Goal: Transaction & Acquisition: Purchase product/service

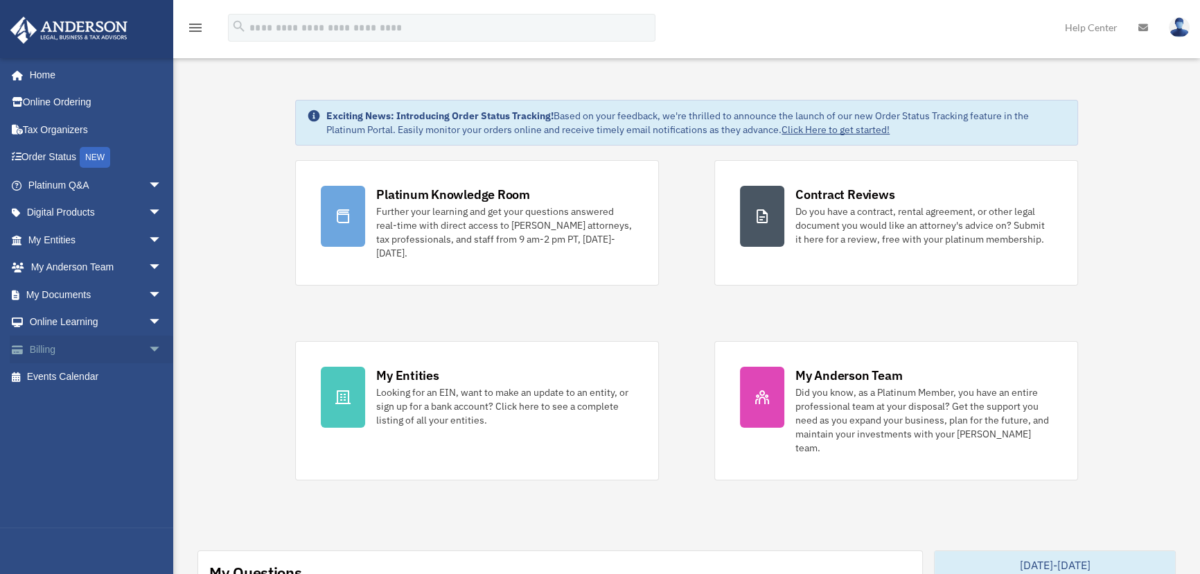
click at [148, 347] on span "arrow_drop_down" at bounding box center [162, 349] width 28 height 28
click at [98, 378] on link "$ Open Invoices" at bounding box center [100, 377] width 163 height 28
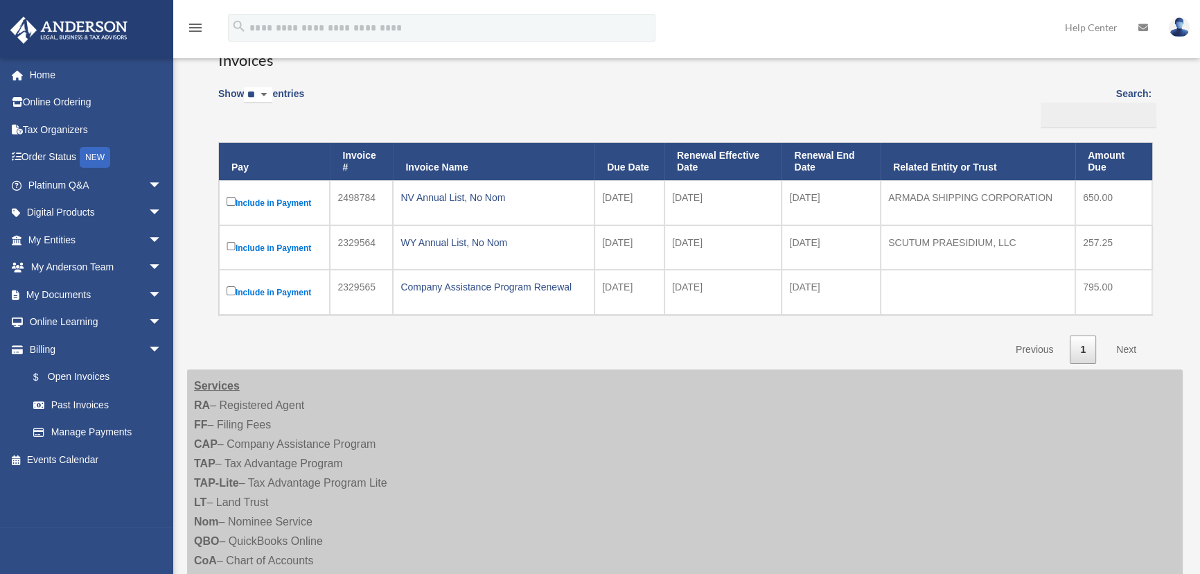
scroll to position [125, 0]
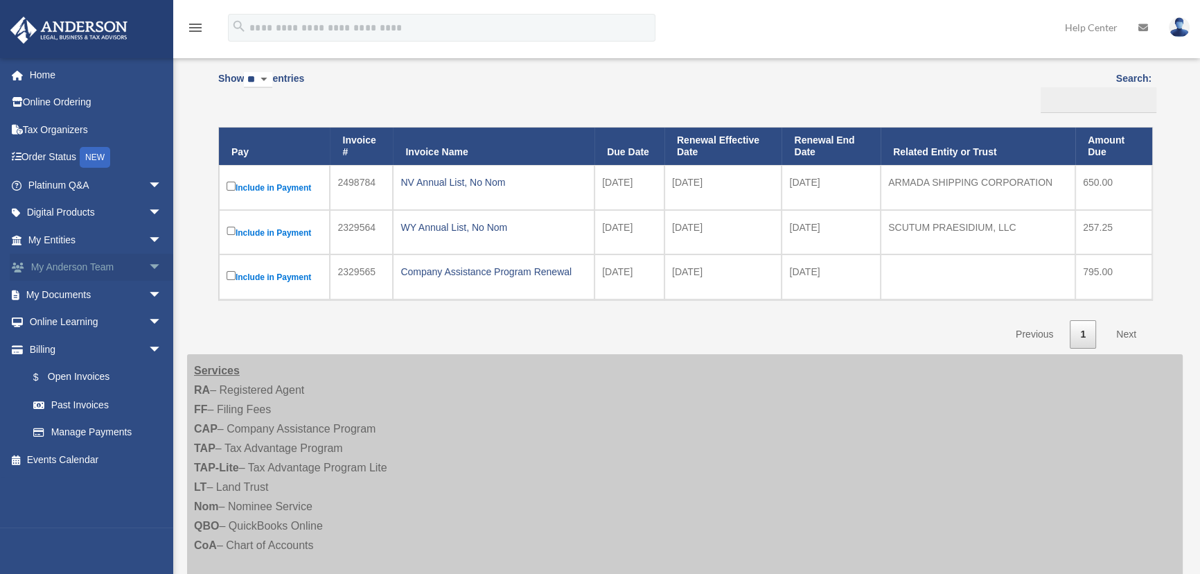
click at [148, 263] on span "arrow_drop_down" at bounding box center [162, 268] width 28 height 28
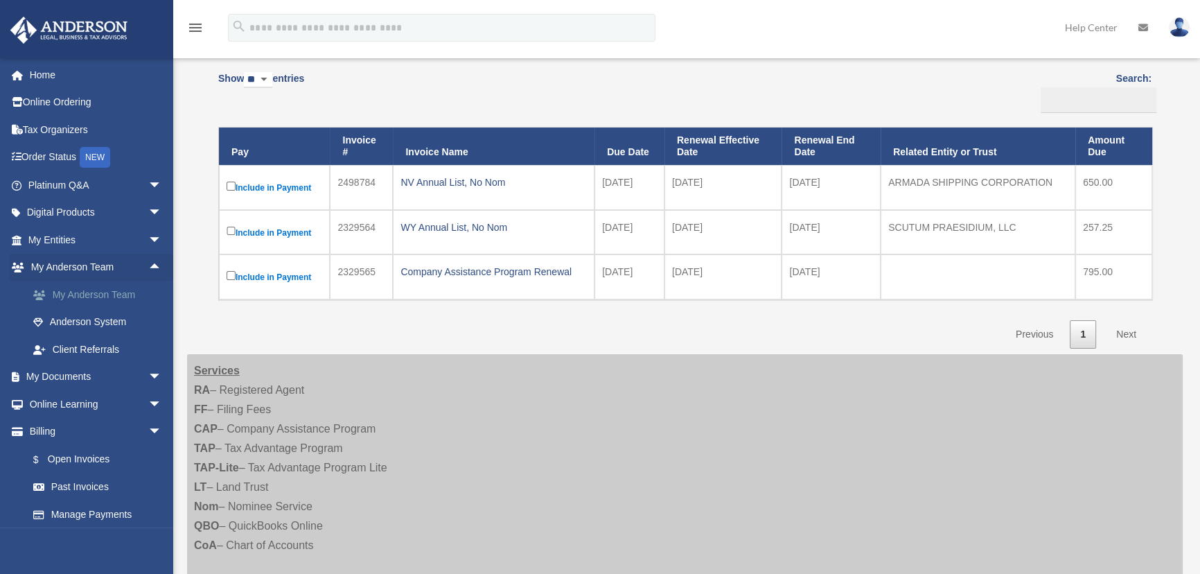
click at [96, 292] on link "My Anderson Team" at bounding box center [100, 295] width 163 height 28
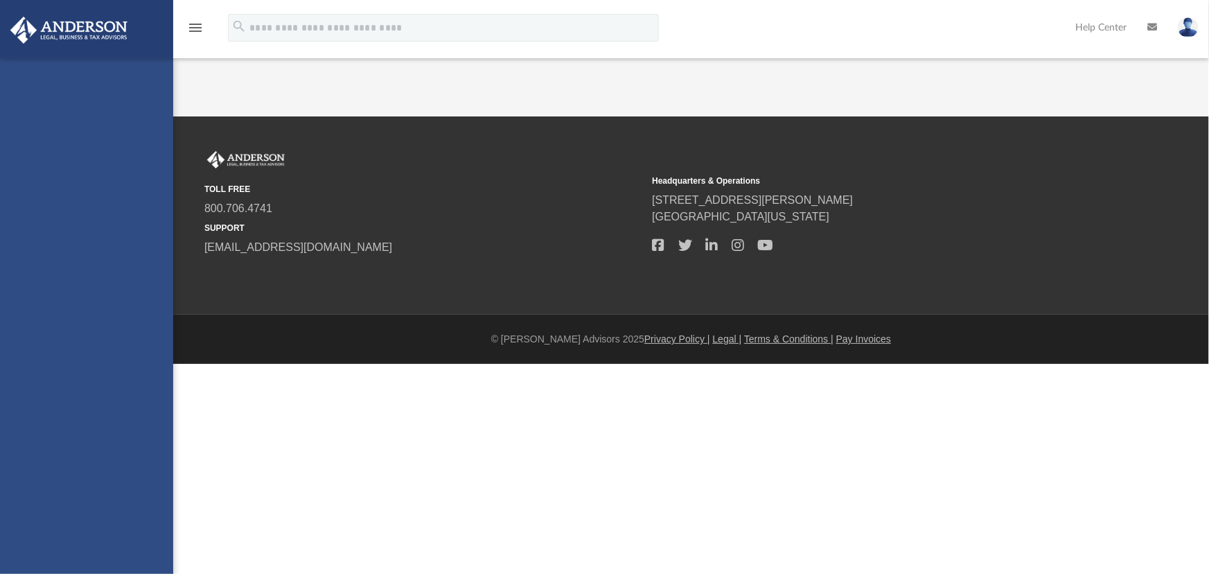
click at [97, 292] on div "moses.escobar@gmail.com Sign Out moses.escobar@gmail.com Home Online Ordering T…" at bounding box center [86, 345] width 173 height 574
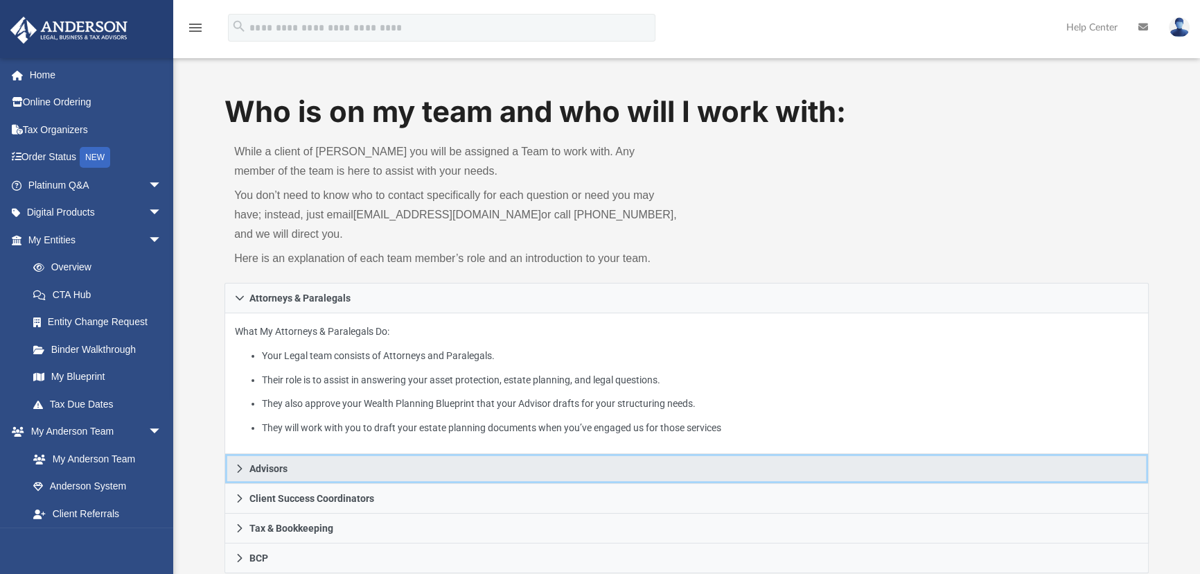
click at [265, 473] on span "Advisors" at bounding box center [268, 468] width 38 height 10
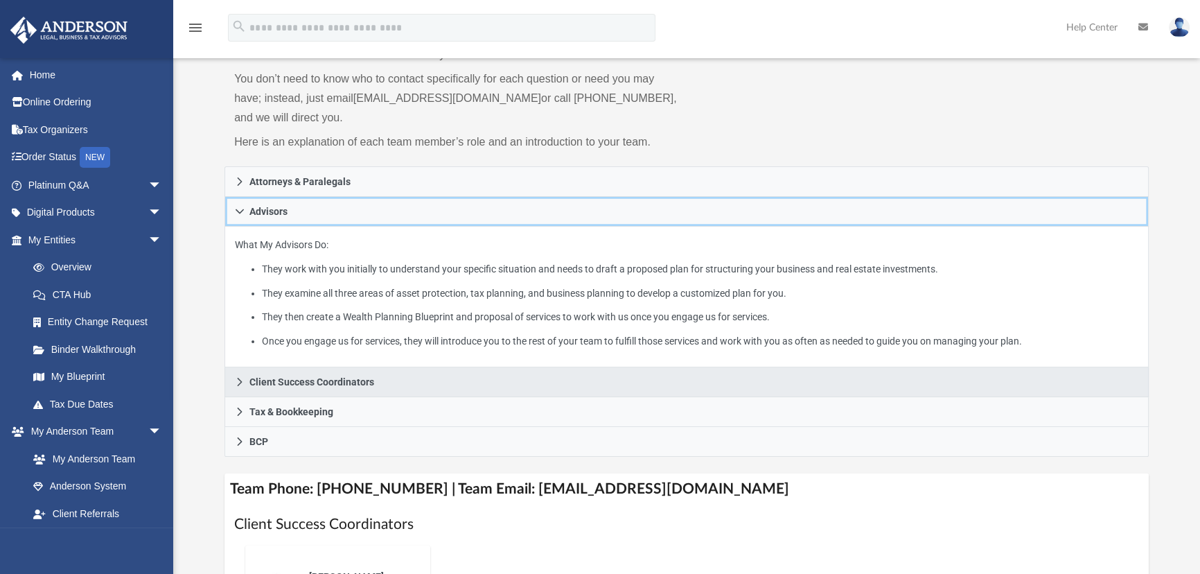
scroll to position [125, 0]
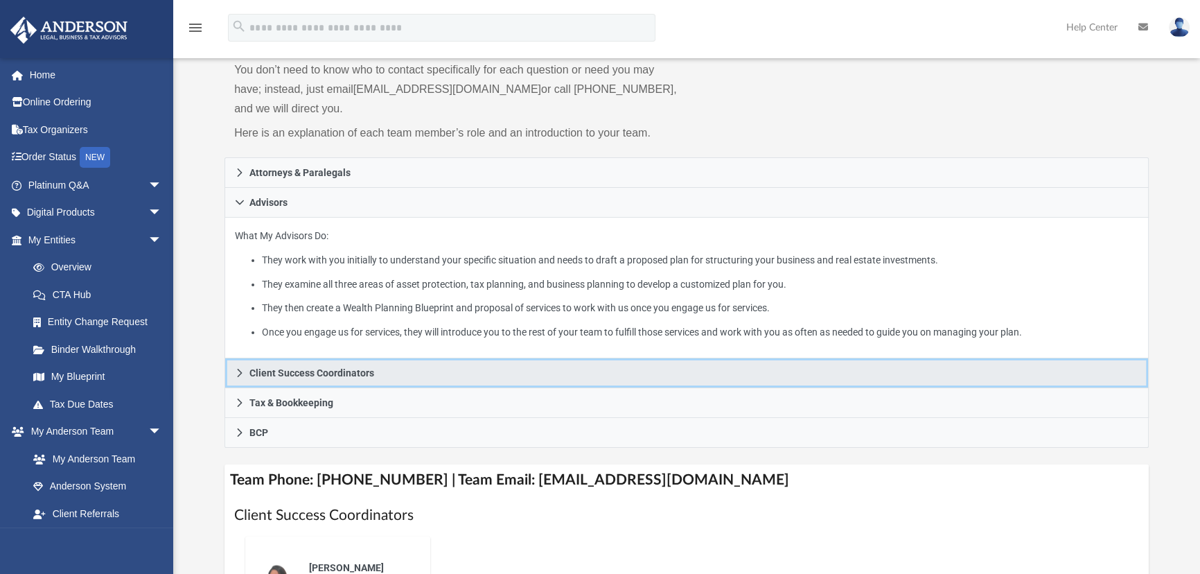
click at [297, 371] on span "Client Success Coordinators" at bounding box center [311, 373] width 125 height 10
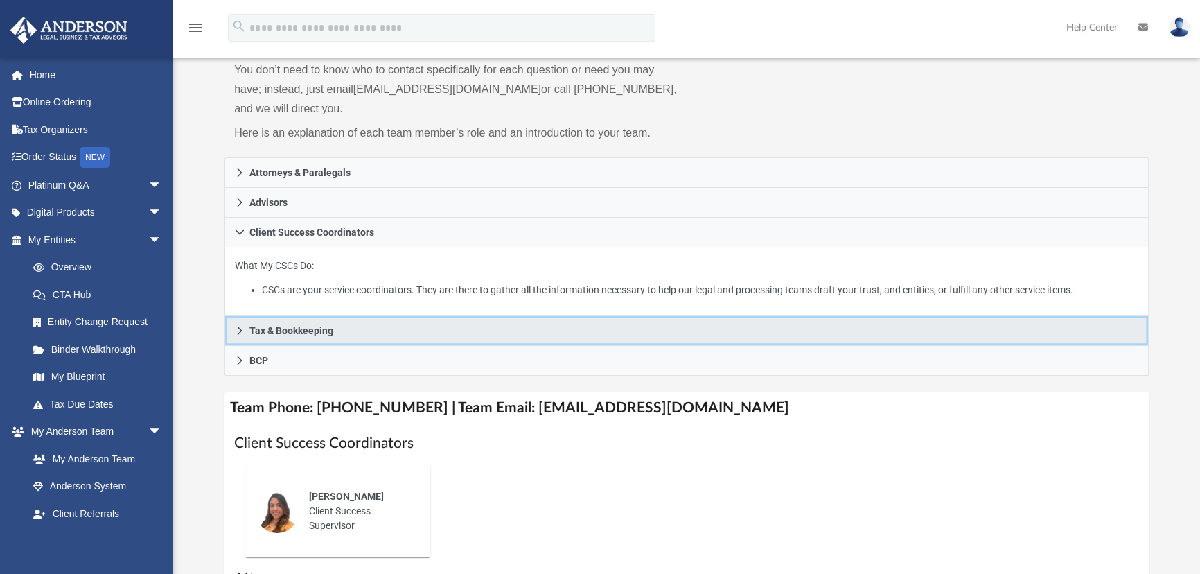
click at [292, 328] on span "Tax & Bookkeeping" at bounding box center [291, 331] width 84 height 10
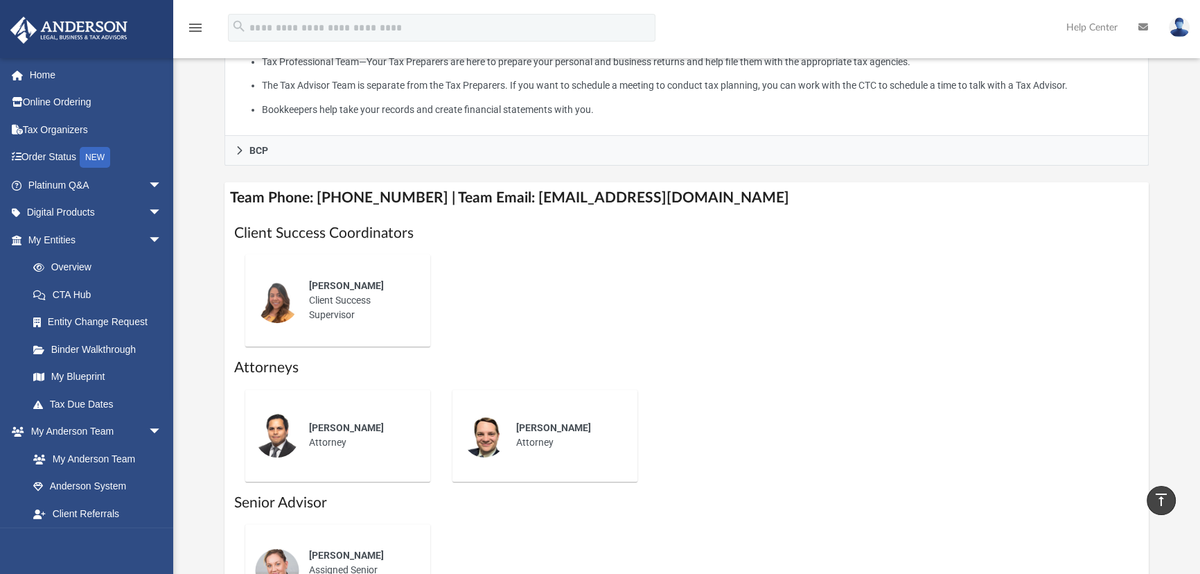
scroll to position [567, 0]
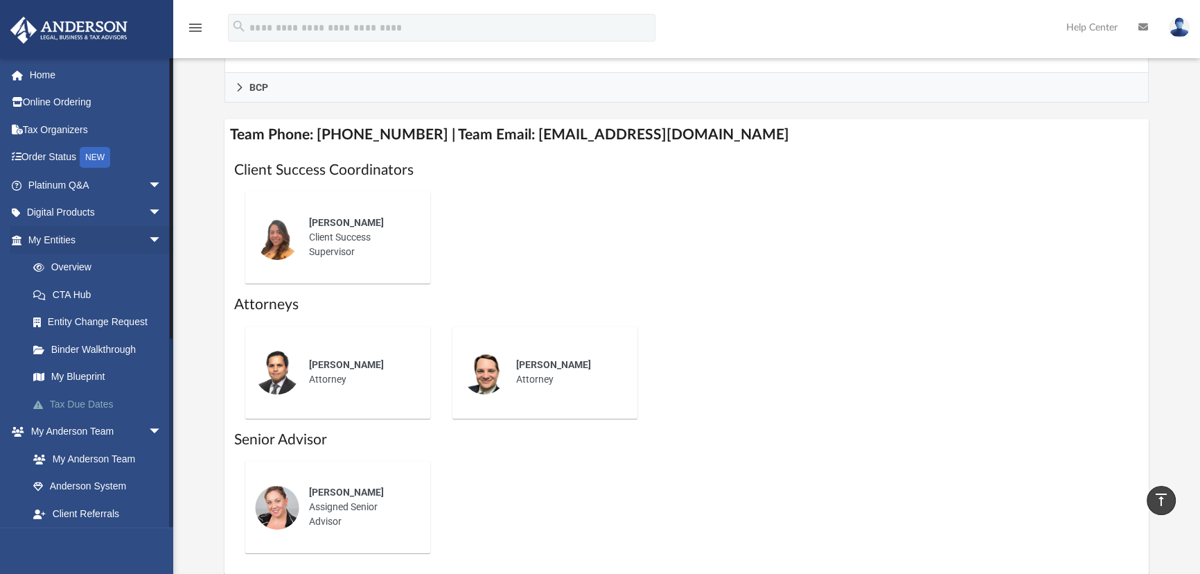
click at [91, 405] on link "Tax Due Dates" at bounding box center [100, 404] width 163 height 28
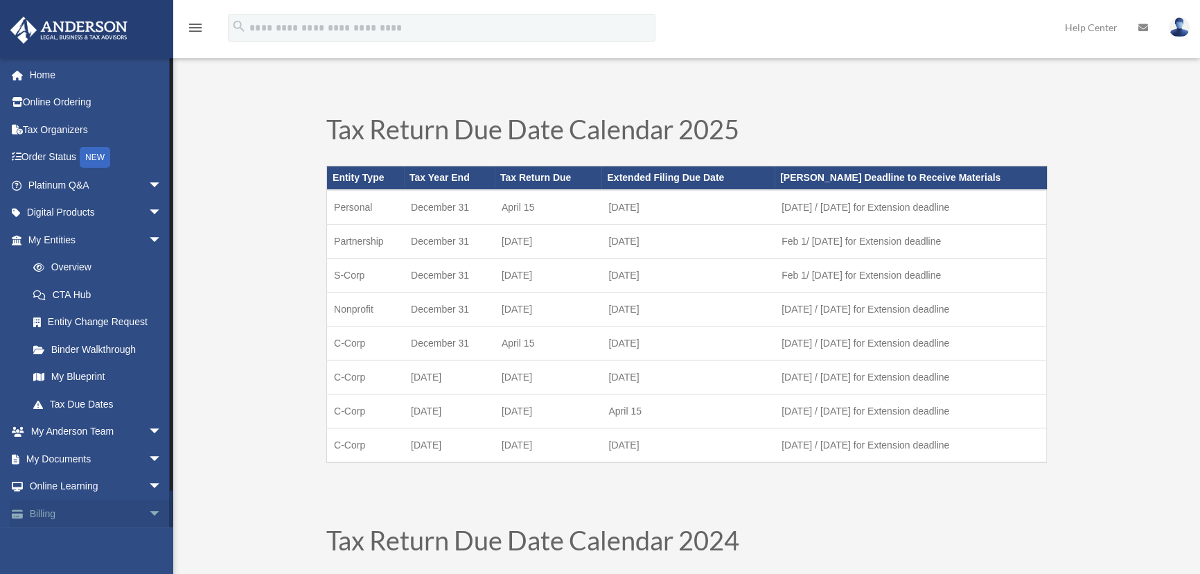
click at [85, 504] on link "Billing arrow_drop_down" at bounding box center [96, 513] width 173 height 28
click at [126, 517] on link "Billing arrow_drop_down" at bounding box center [96, 513] width 173 height 28
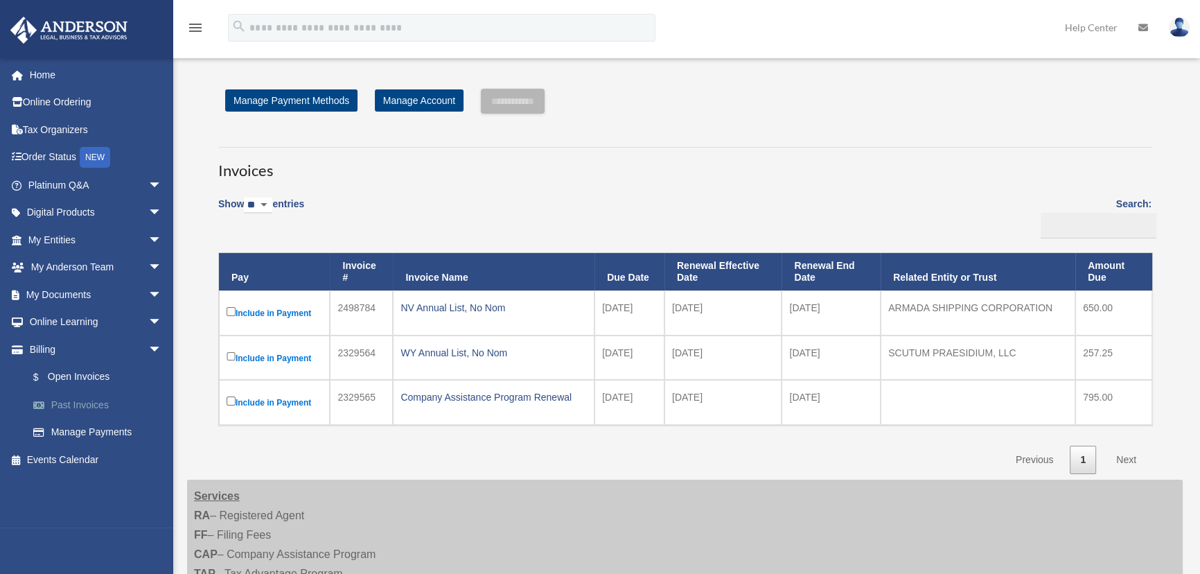
click at [90, 399] on link "Past Invoices" at bounding box center [100, 405] width 163 height 28
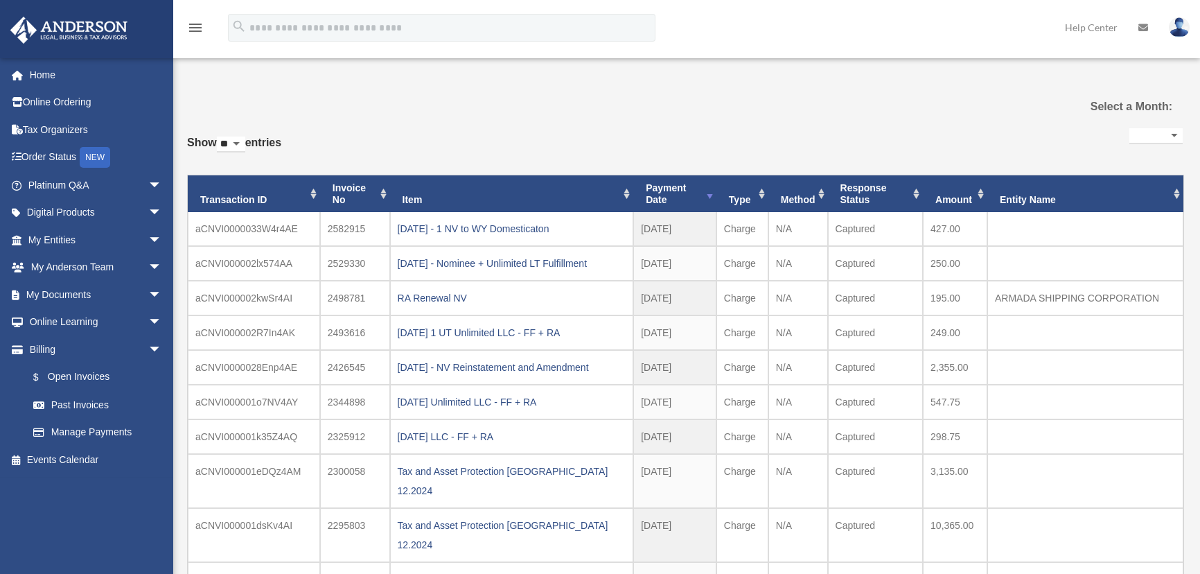
select select
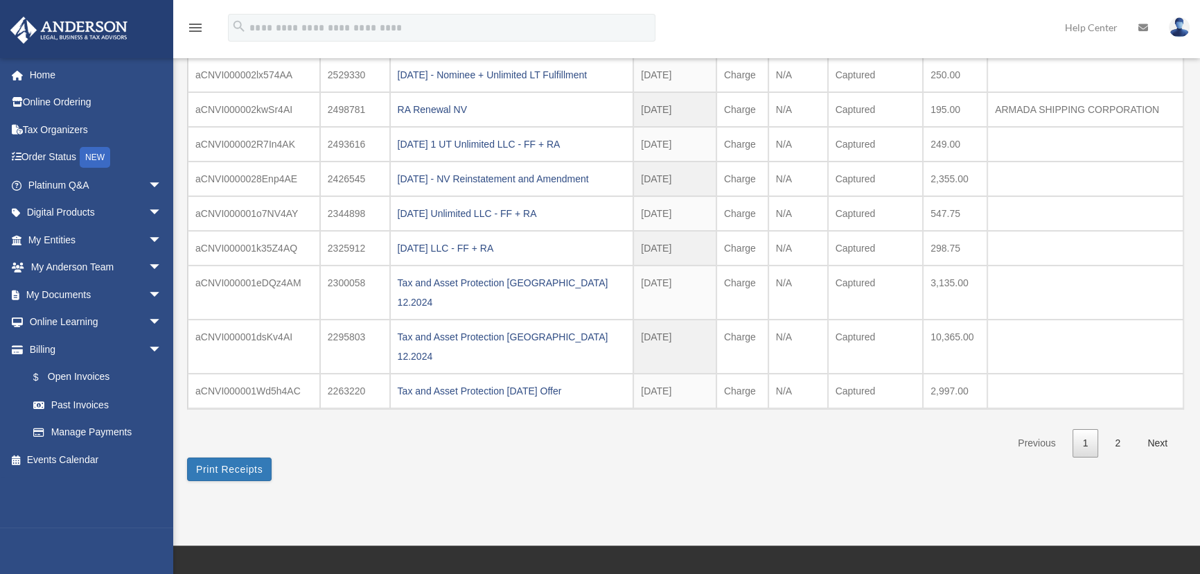
scroll to position [125, 0]
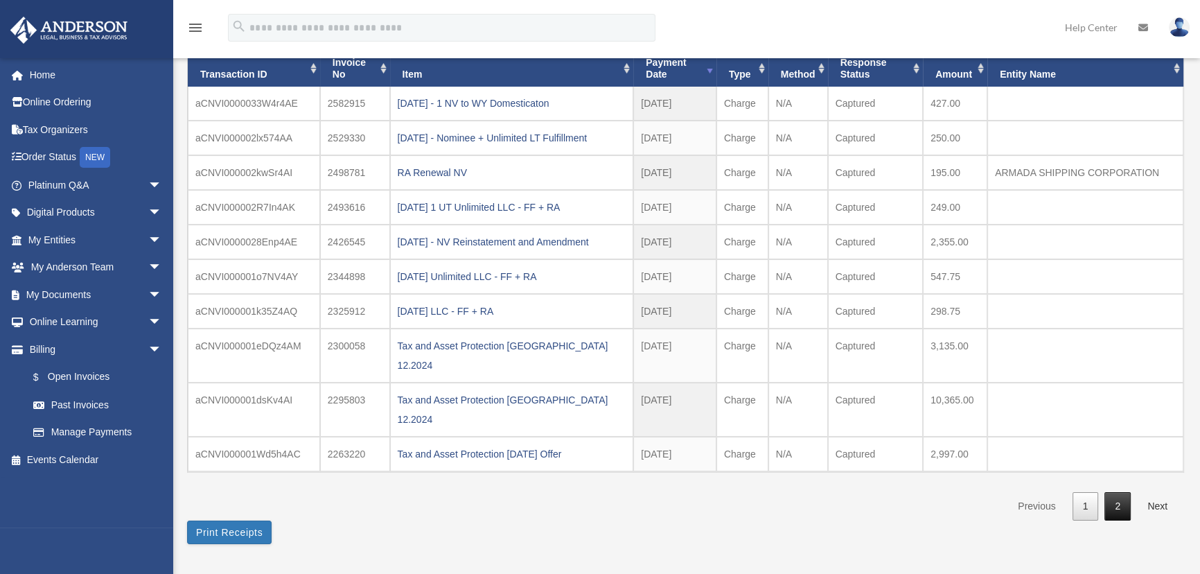
click at [1114, 492] on link "2" at bounding box center [1117, 506] width 26 height 28
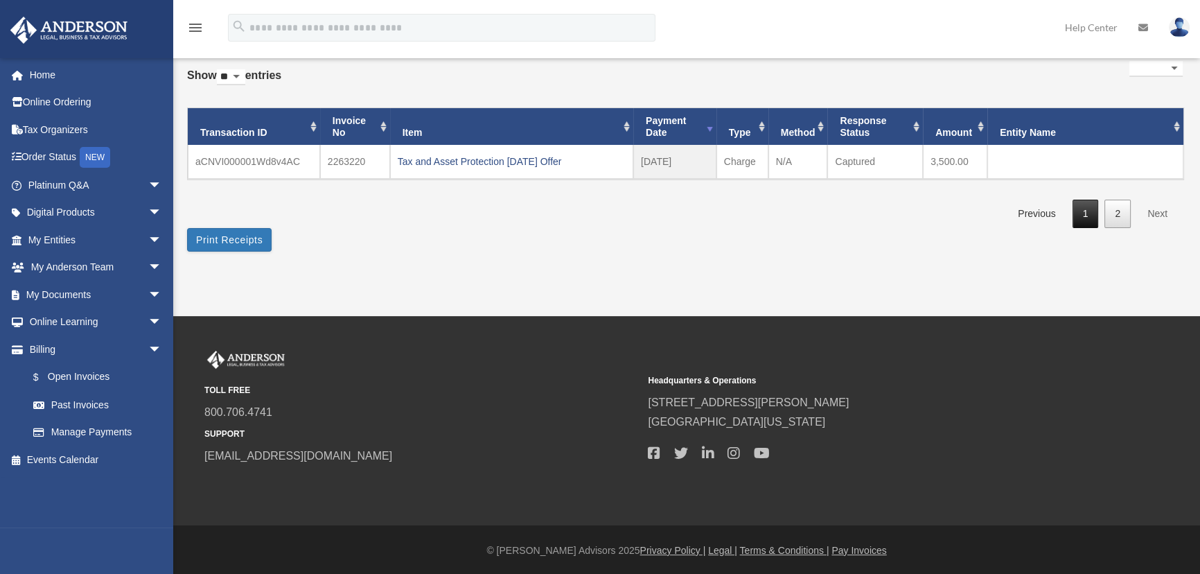
click at [1087, 216] on link "1" at bounding box center [1085, 213] width 26 height 28
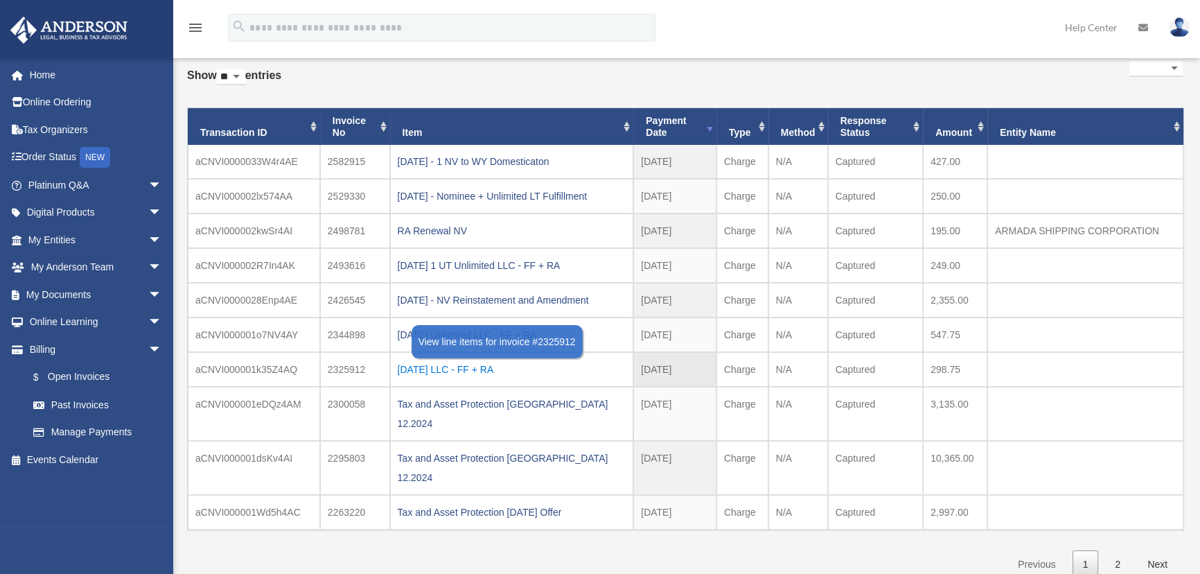
click at [471, 365] on div "2024.12.27 LLC - FF + RA" at bounding box center [512, 368] width 229 height 19
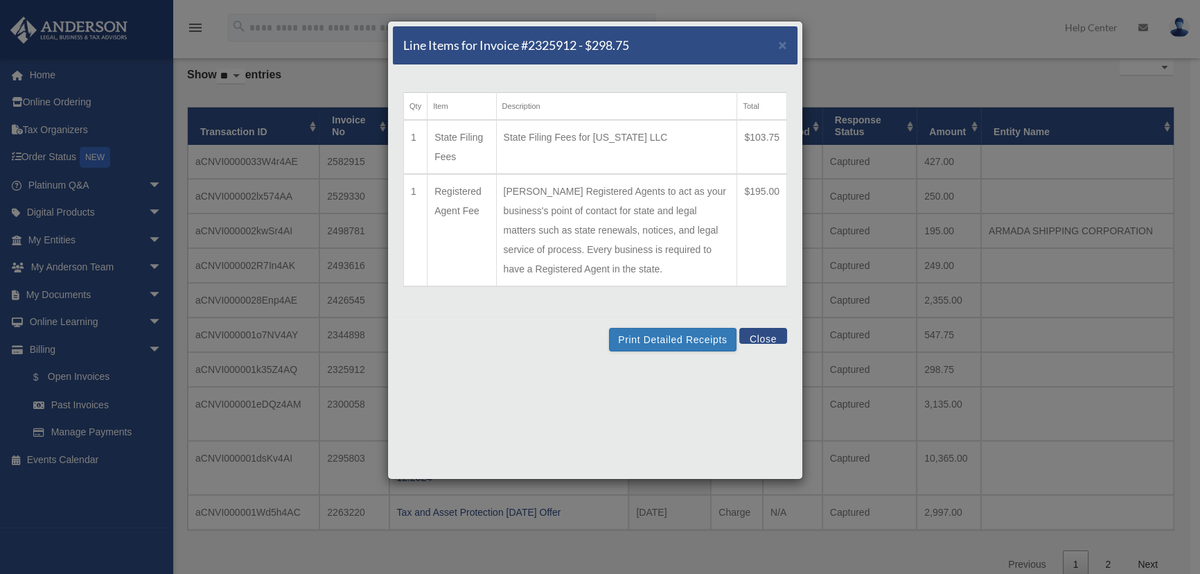
click at [768, 337] on button "Close" at bounding box center [763, 336] width 48 height 16
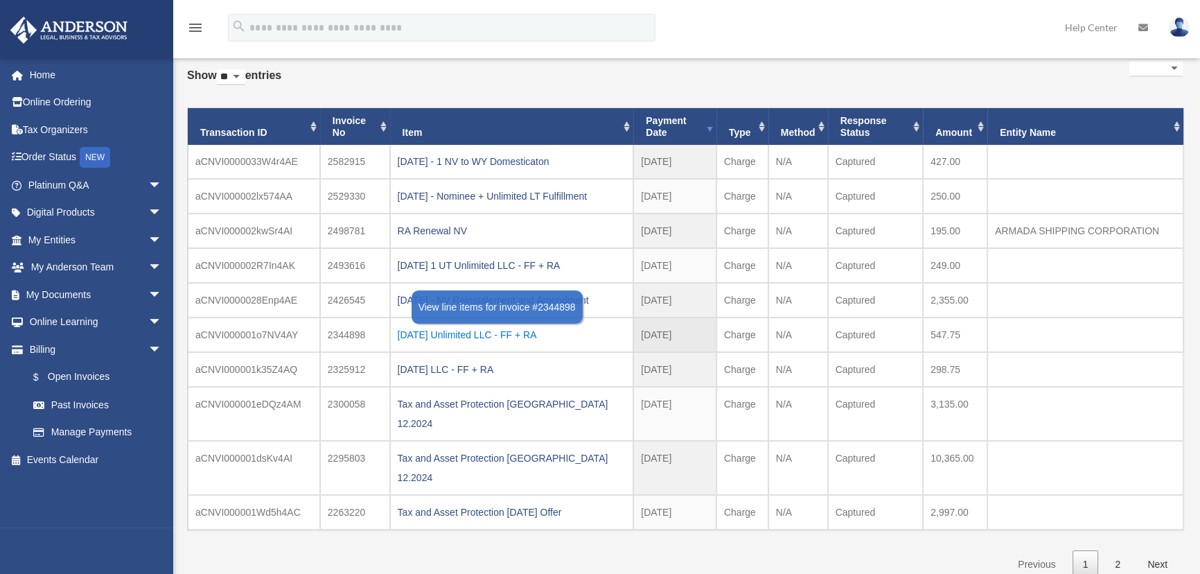
click at [490, 330] on div "2025.01.10 Unlimited LLC - FF + RA" at bounding box center [512, 334] width 229 height 19
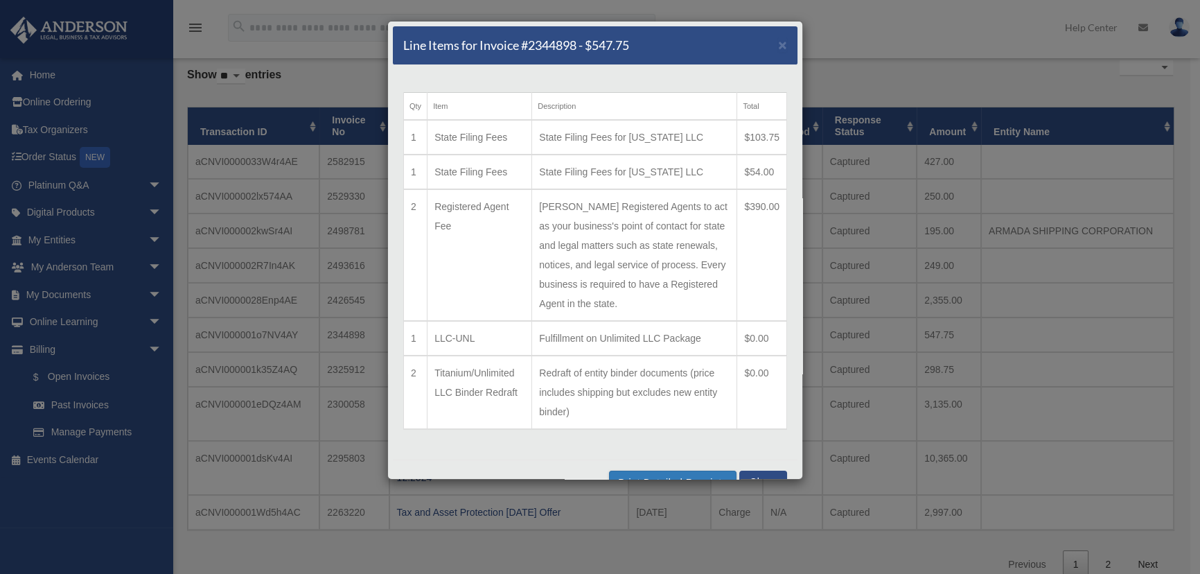
click at [760, 476] on button "Close" at bounding box center [763, 478] width 48 height 16
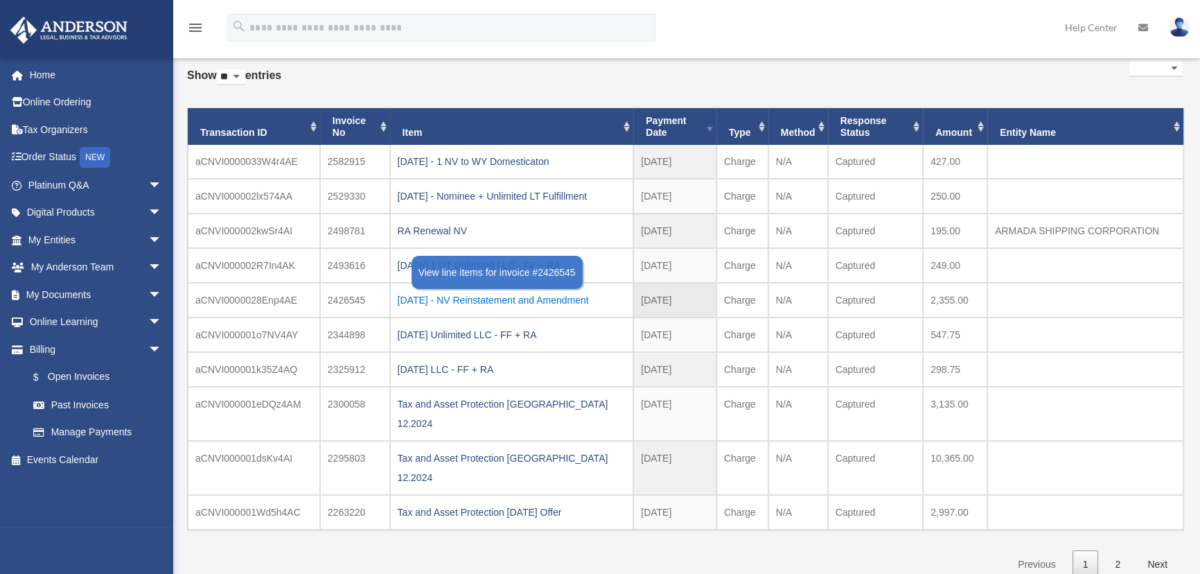
click at [536, 297] on div "2025.03.06 - NV Reinstatement and Amendment" at bounding box center [512, 299] width 229 height 19
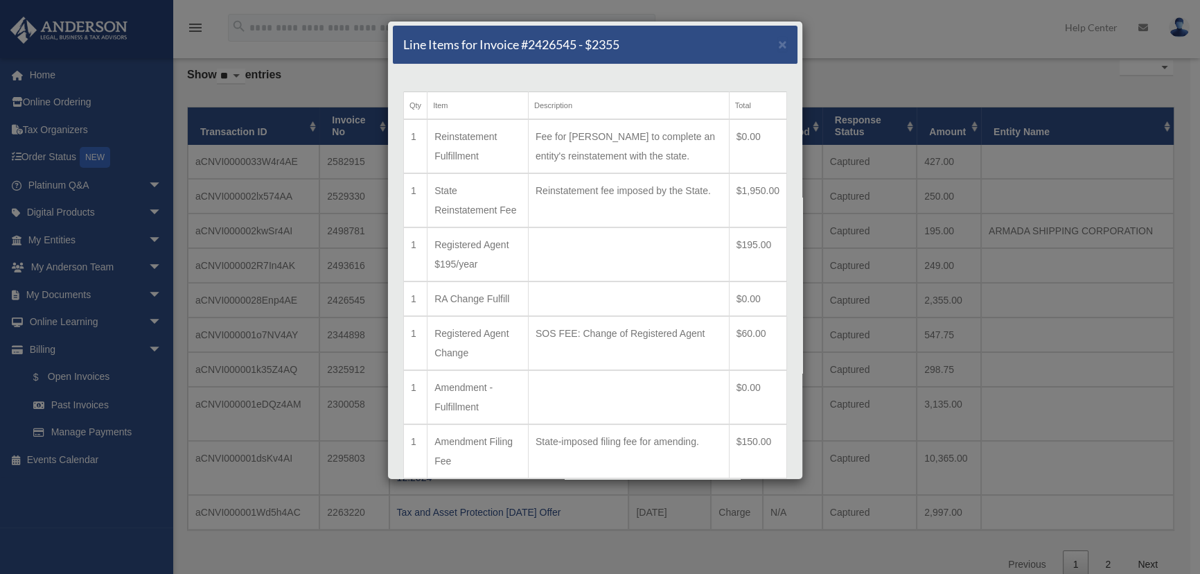
scroll to position [0, 0]
click at [778, 45] on span "×" at bounding box center [782, 45] width 9 height 16
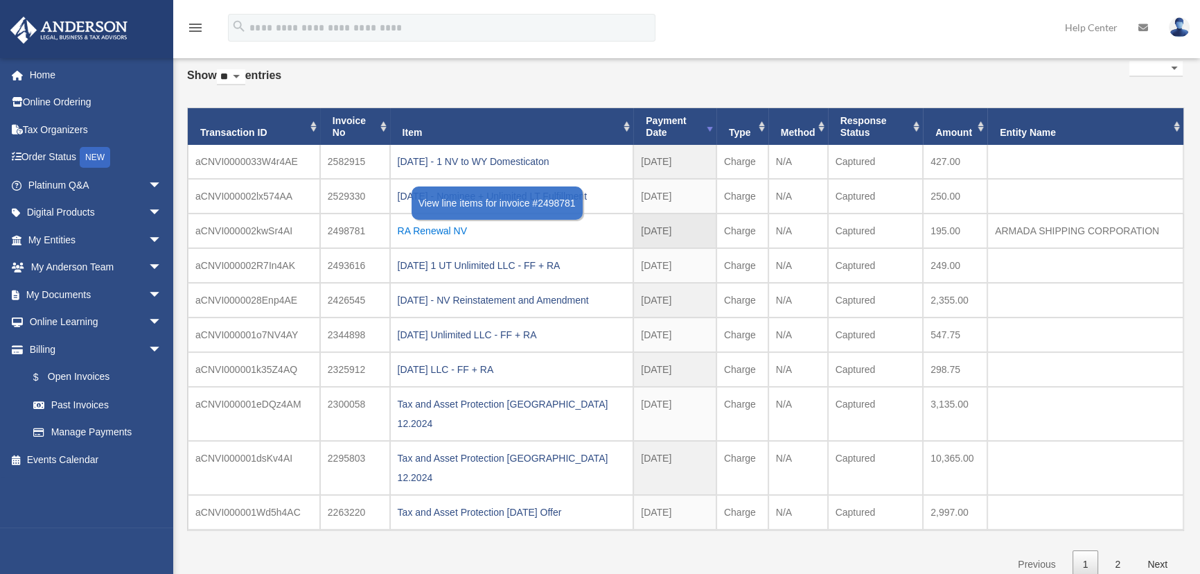
click at [443, 230] on div "RA Renewal NV" at bounding box center [512, 230] width 229 height 19
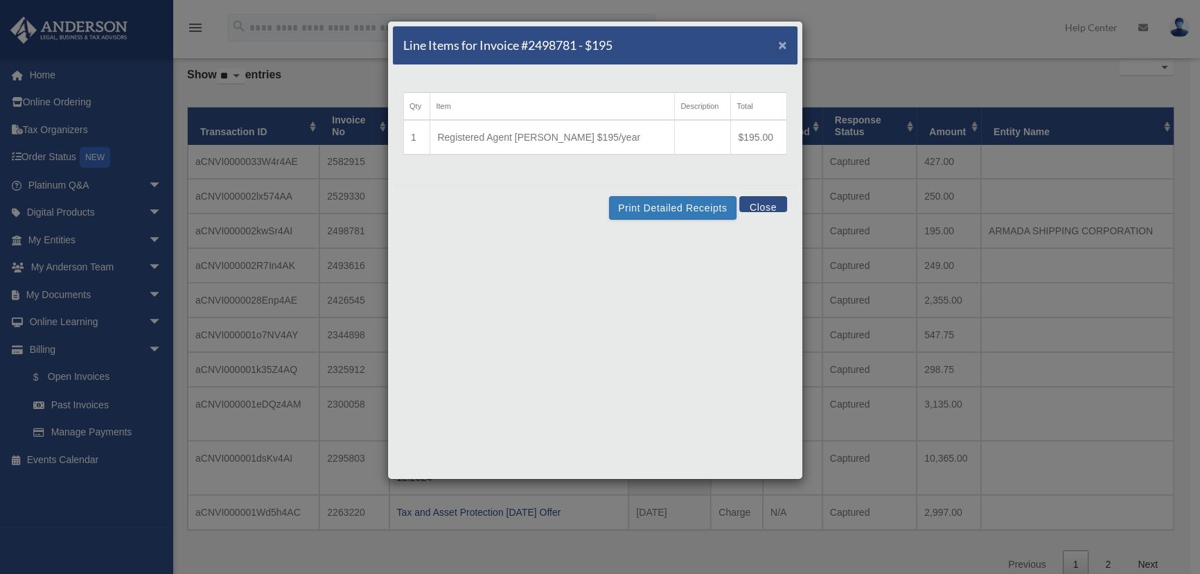
click at [782, 41] on span "×" at bounding box center [782, 45] width 9 height 16
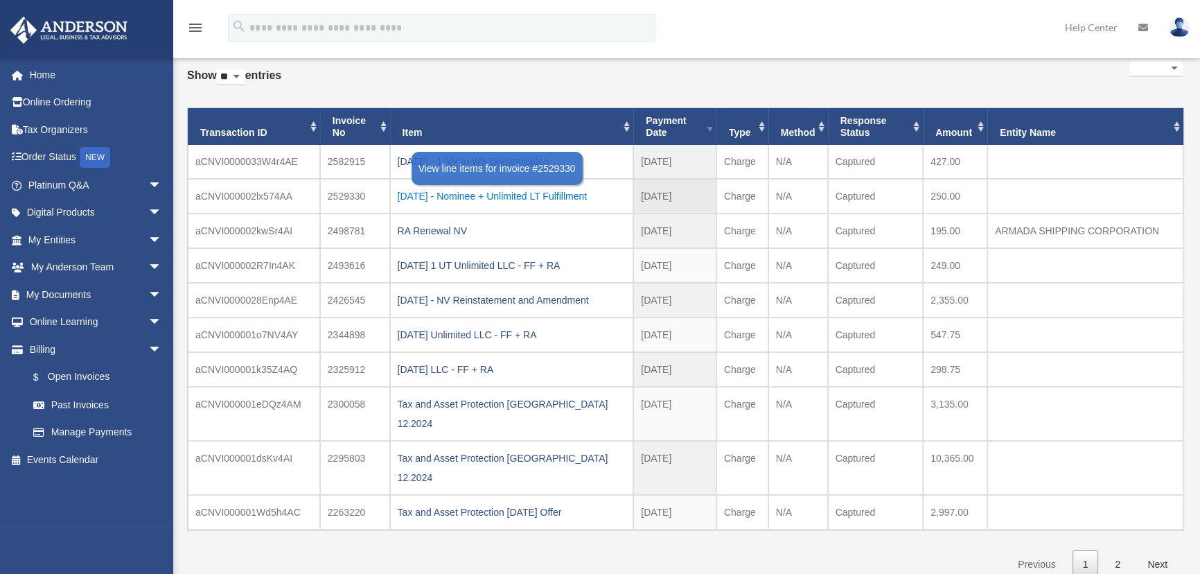
click at [496, 195] on div "2025.07.17 - Nominee + Unlimited LT Fulfillment" at bounding box center [512, 195] width 229 height 19
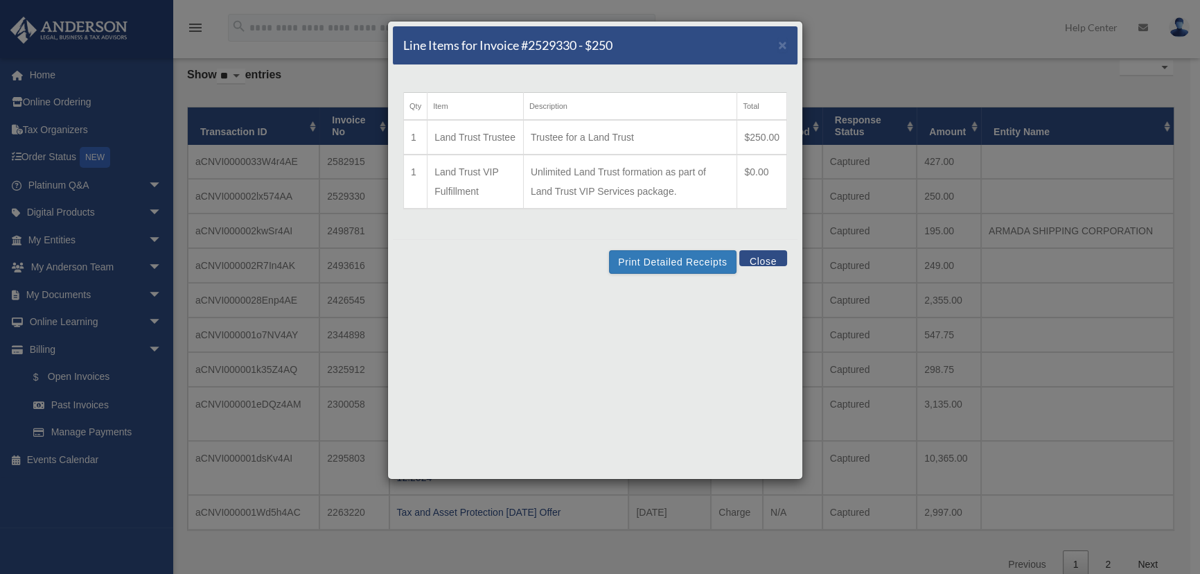
click at [766, 256] on button "Close" at bounding box center [763, 258] width 48 height 16
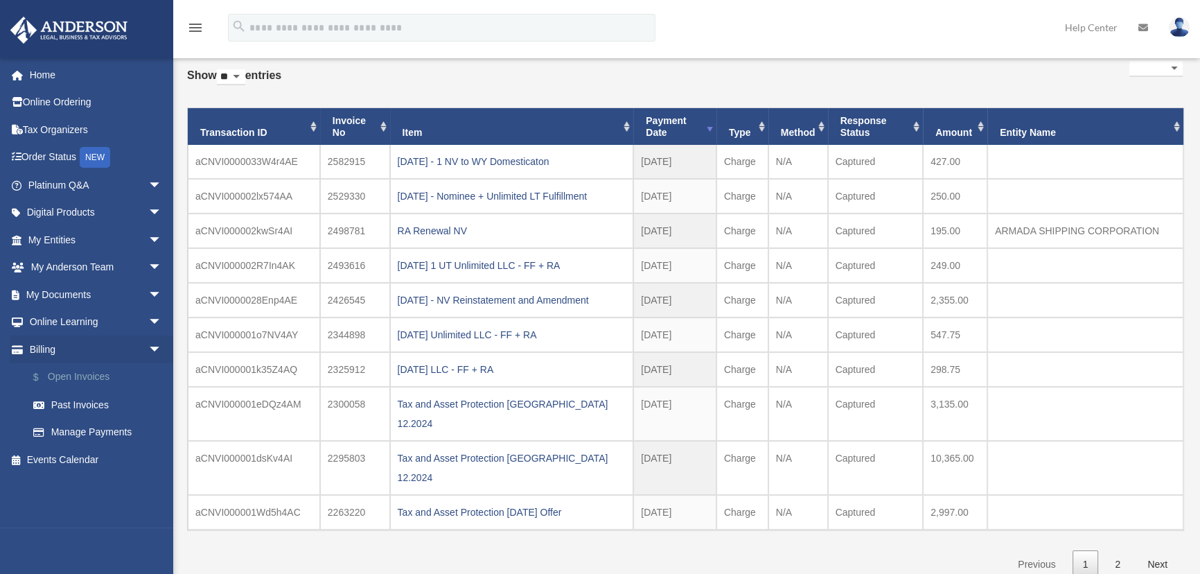
click at [82, 381] on link "$ Open Invoices" at bounding box center [100, 377] width 163 height 28
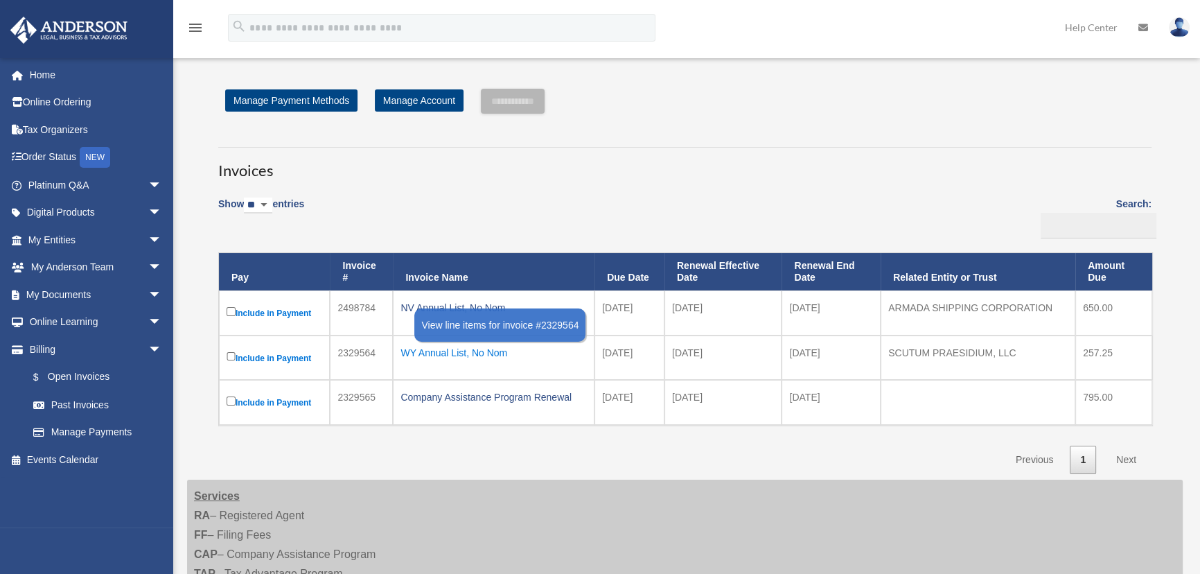
click at [452, 355] on div "WY Annual List, No Nom" at bounding box center [493, 352] width 186 height 19
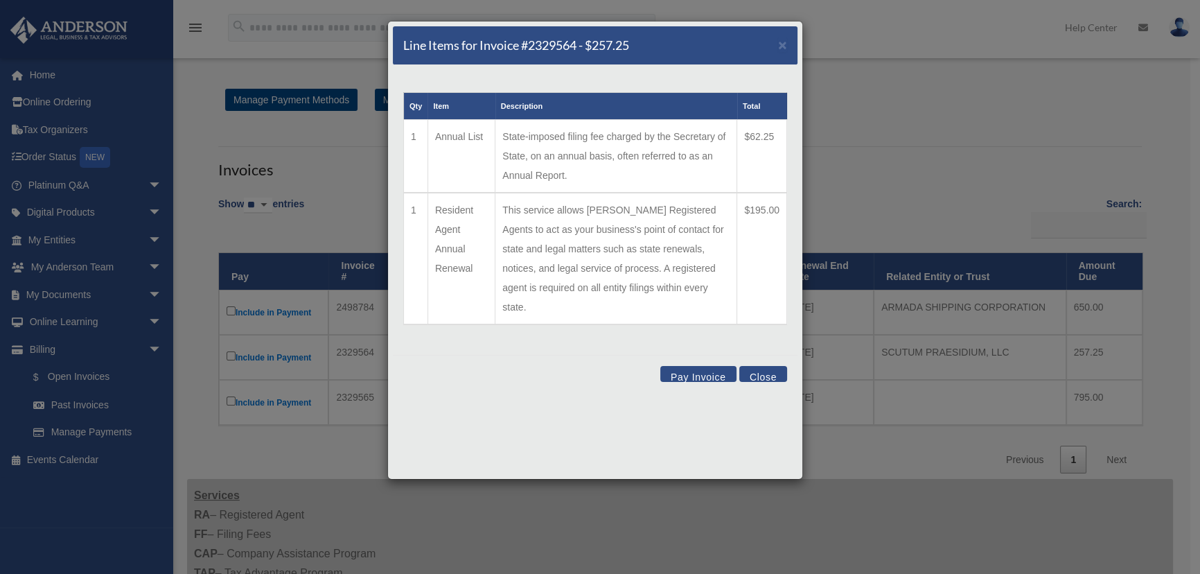
click at [758, 366] on button "Close" at bounding box center [763, 374] width 48 height 16
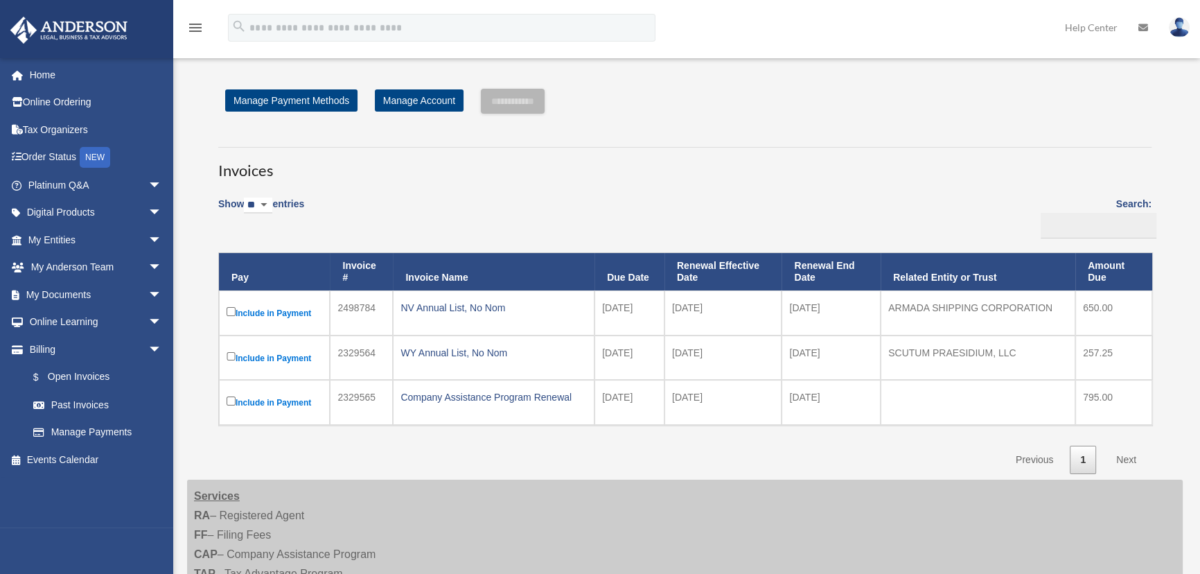
click at [292, 356] on label "Include in Payment" at bounding box center [275, 357] width 96 height 17
click at [443, 355] on div "WY Annual List, No Nom" at bounding box center [493, 352] width 186 height 19
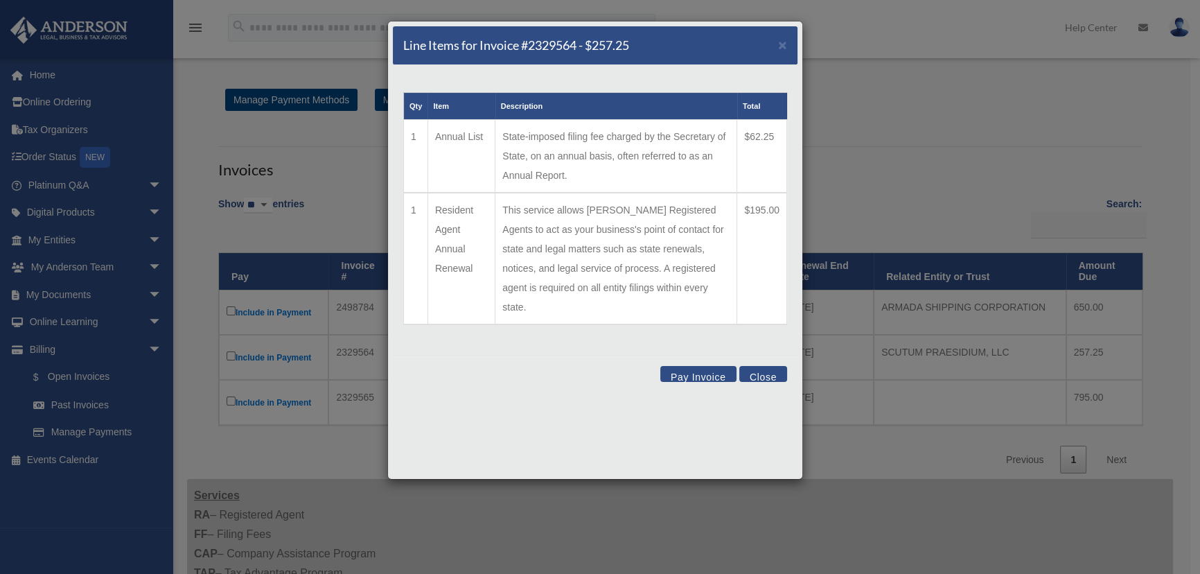
click at [758, 366] on button "Close" at bounding box center [763, 374] width 48 height 16
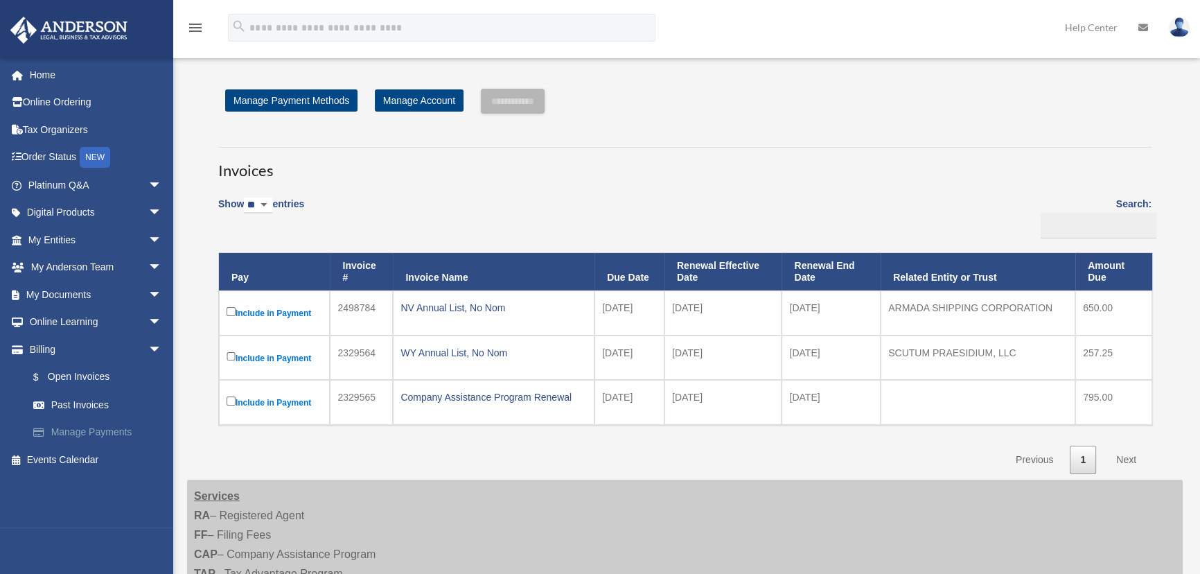
click at [98, 428] on link "Manage Payments" at bounding box center [100, 432] width 163 height 28
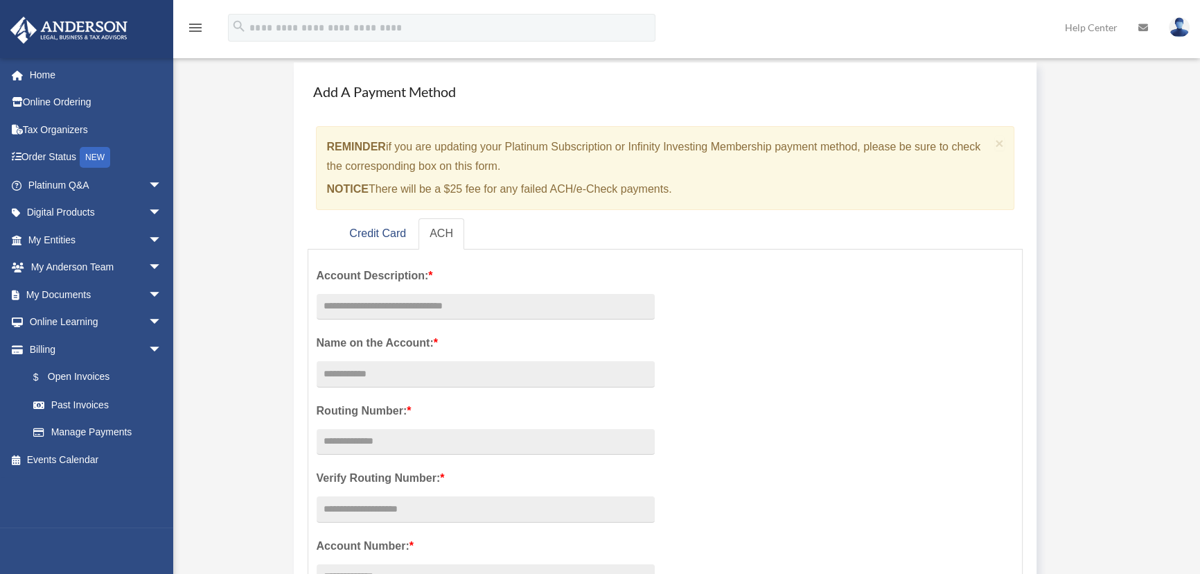
scroll to position [188, 0]
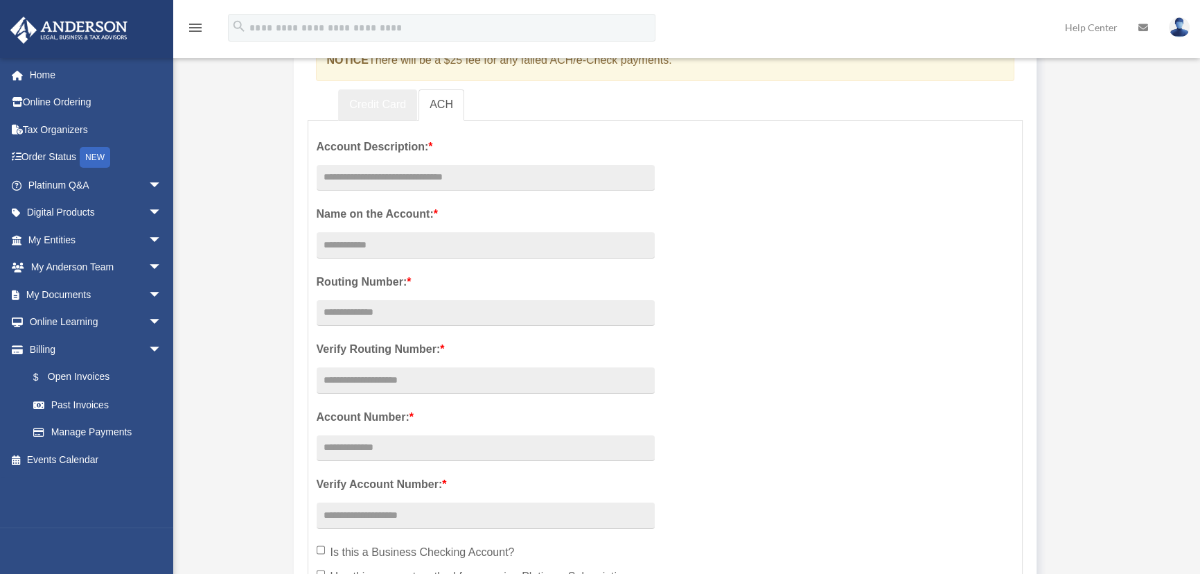
click at [382, 105] on link "Credit Card" at bounding box center [377, 104] width 79 height 31
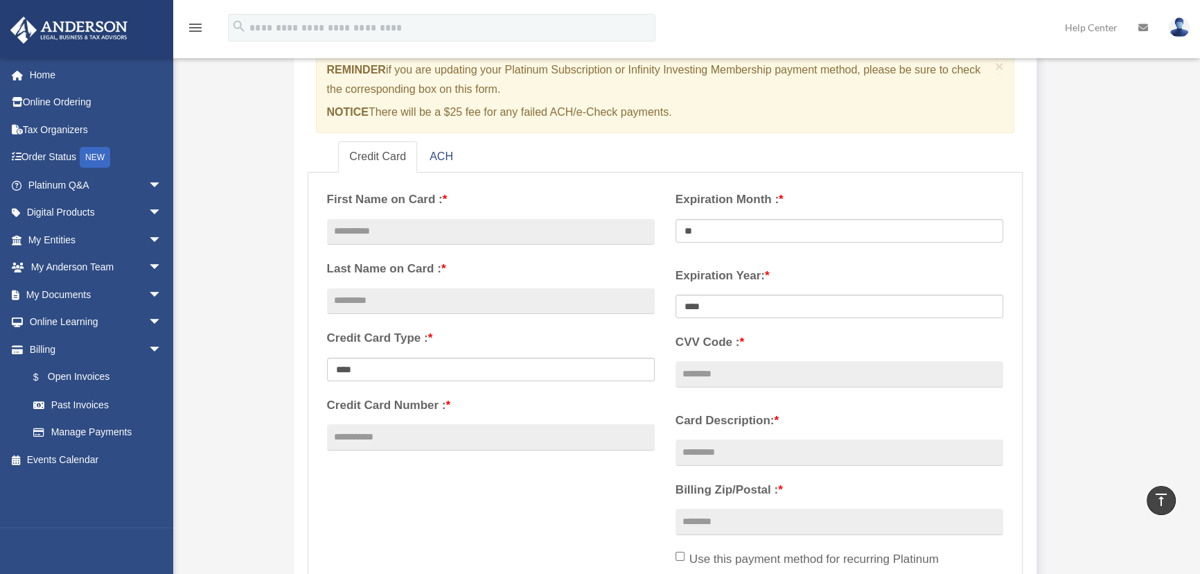
scroll to position [125, 0]
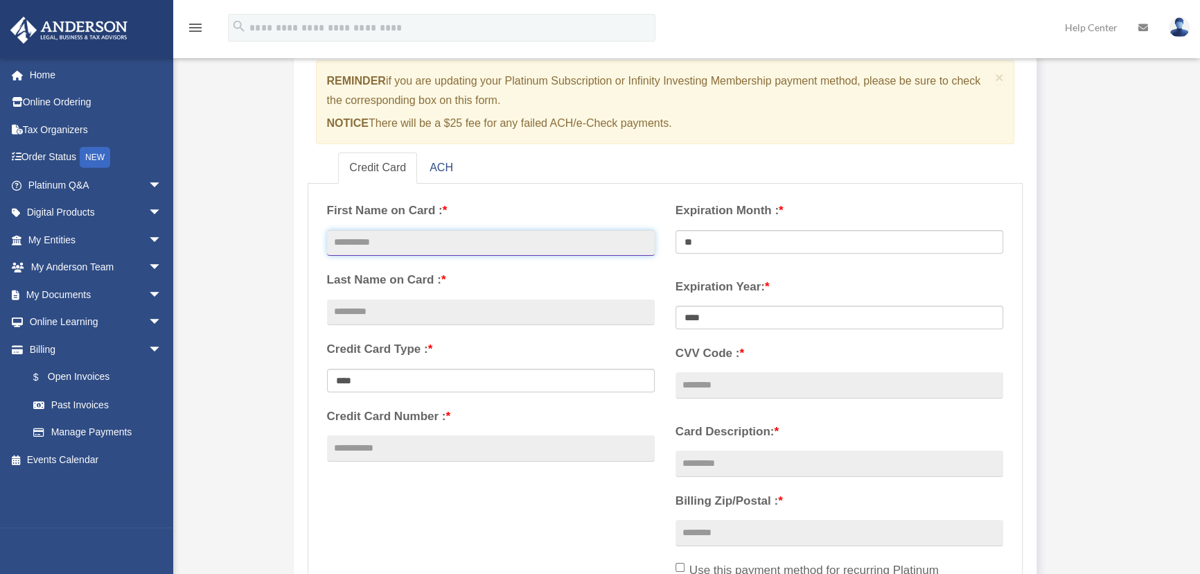
click at [459, 241] on input "text" at bounding box center [491, 243] width 328 height 26
type input "*"
type input "********"
type input "*******"
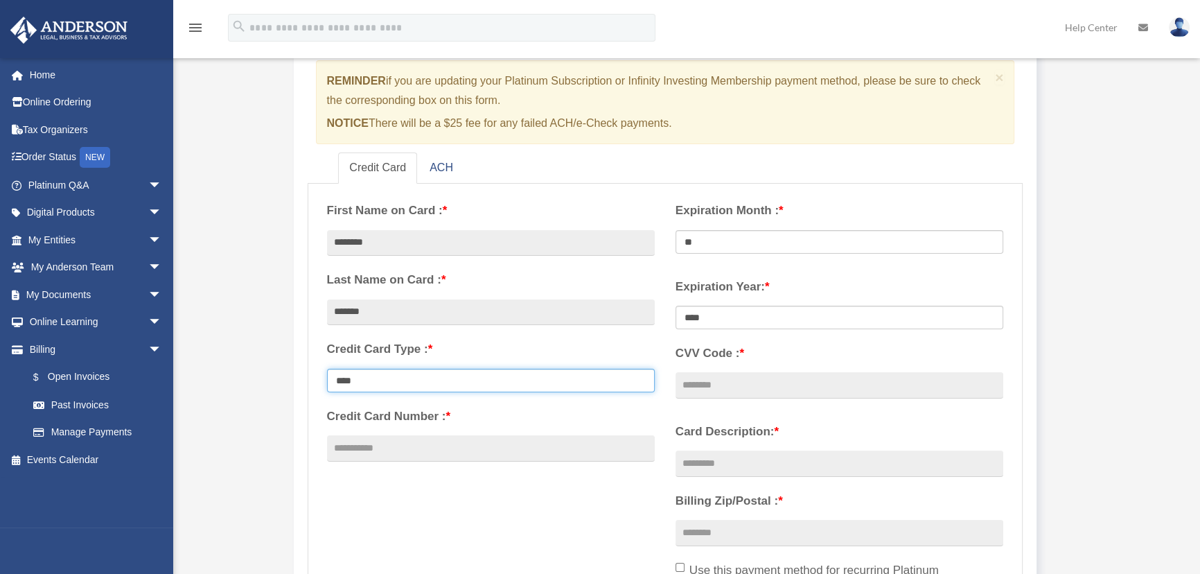
select select "****"
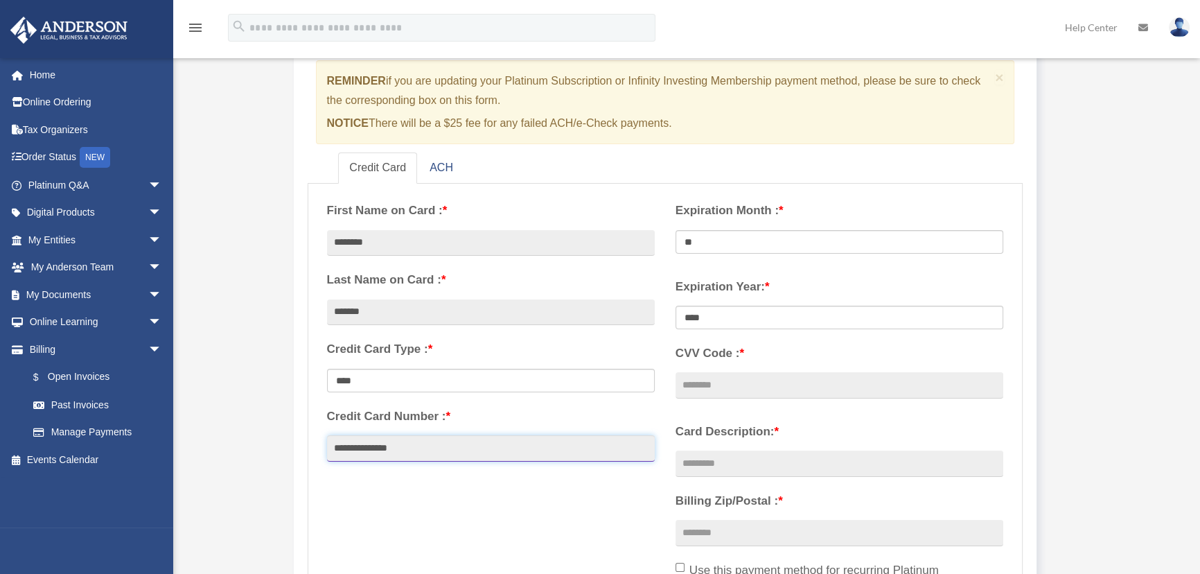
type input "**********"
click at [729, 236] on select "** ** ** ** ** ** ** ** ** ** ** **" at bounding box center [839, 242] width 328 height 24
select select "**"
click at [675, 230] on select "** ** ** ** ** ** ** ** ** ** ** **" at bounding box center [839, 242] width 328 height 24
click at [713, 318] on select "**** **** **** **** **** **** **** **** ****" at bounding box center [839, 317] width 328 height 24
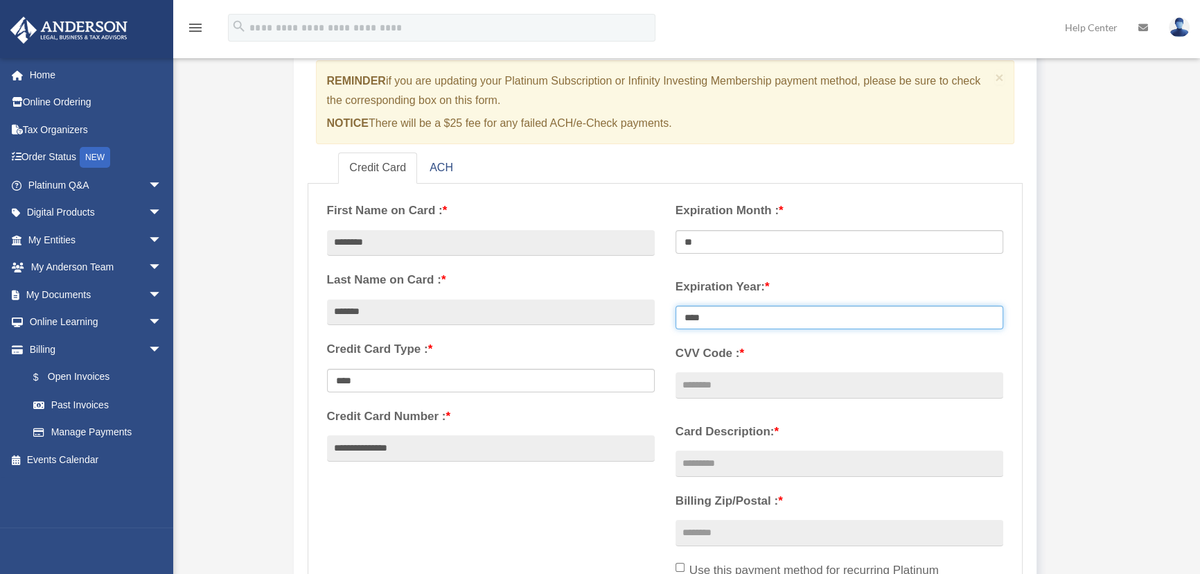
select select "****"
click at [675, 305] on select "**** **** **** **** **** **** **** **** ****" at bounding box center [839, 317] width 328 height 24
click at [745, 387] on input "CVV Code : *" at bounding box center [839, 385] width 328 height 26
type input "****"
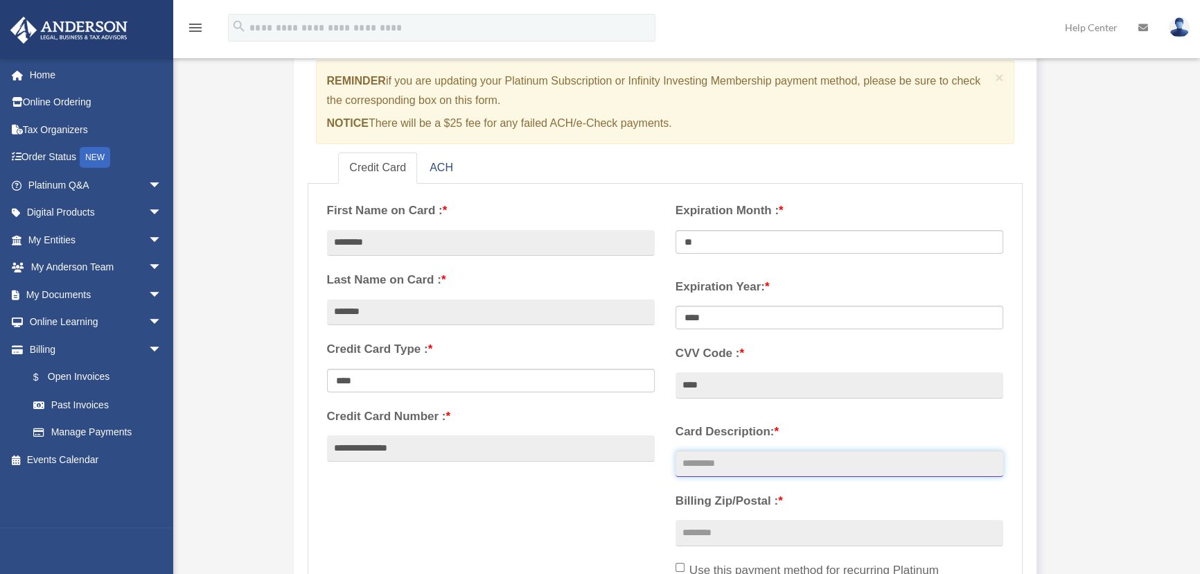
click at [714, 462] on input "Card Description: *" at bounding box center [839, 463] width 328 height 26
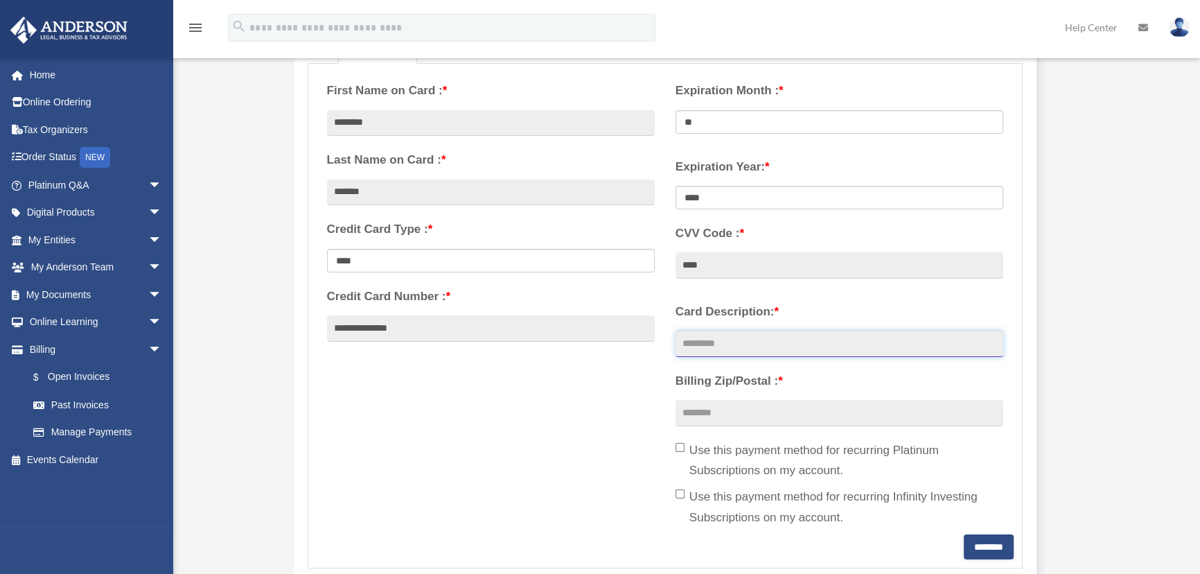
scroll to position [251, 0]
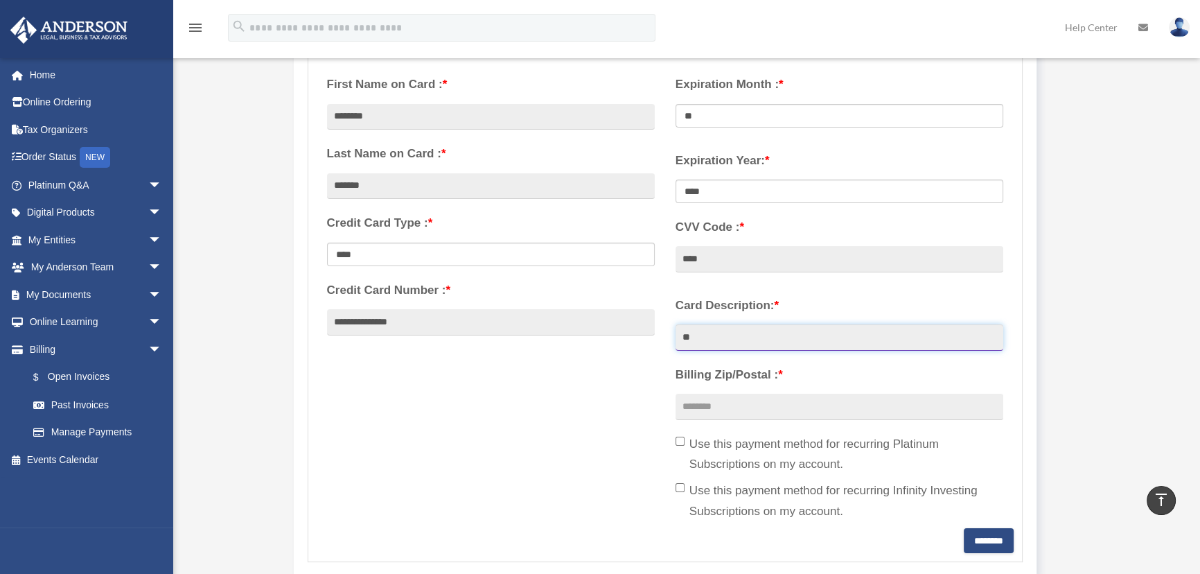
type input "*"
type input "********"
click at [722, 402] on input "Billing Zip/Postal : *" at bounding box center [839, 406] width 328 height 26
type input "*****"
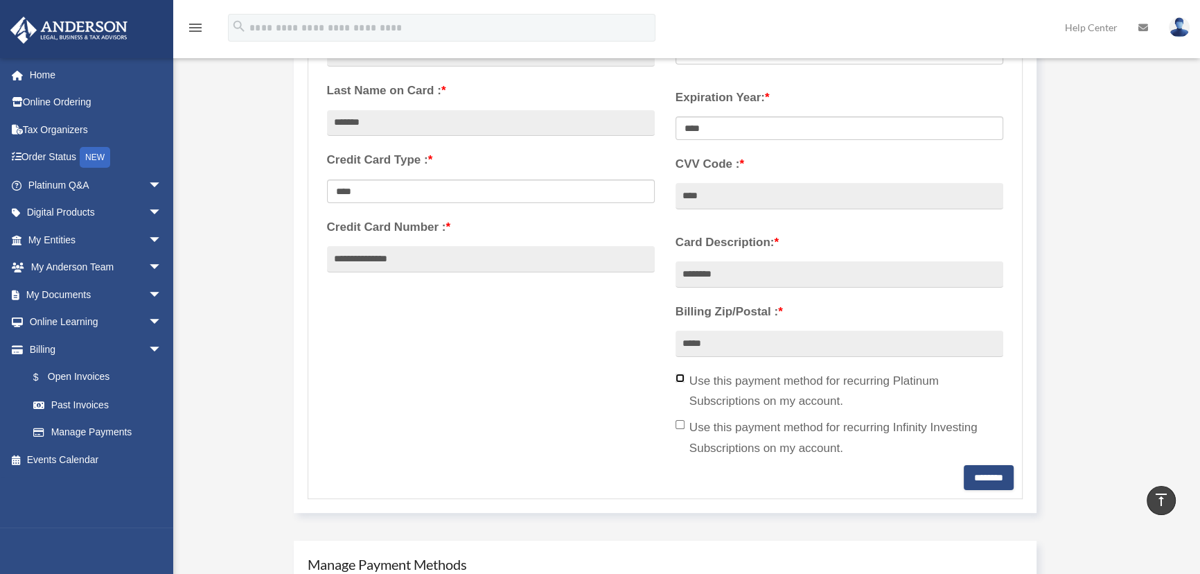
scroll to position [378, 0]
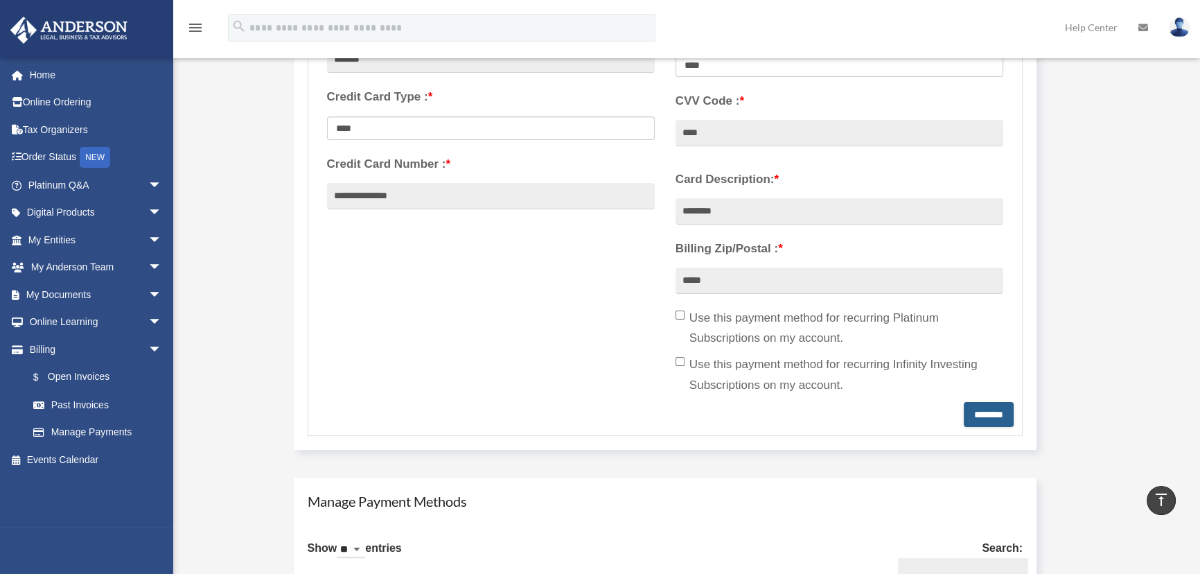
click at [984, 414] on input "********" at bounding box center [989, 414] width 50 height 25
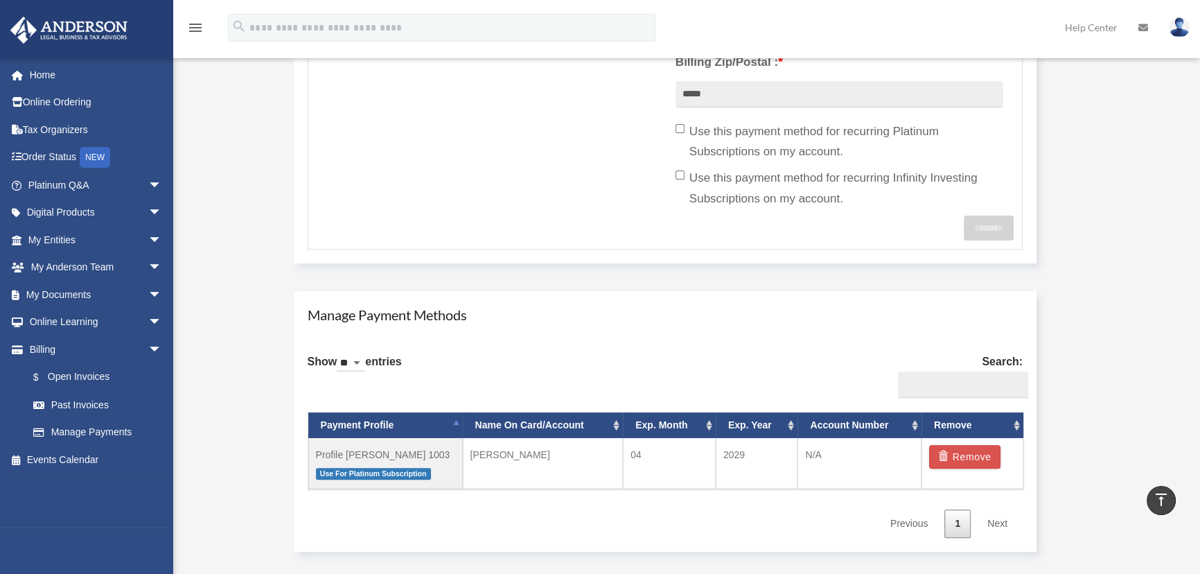
scroll to position [567, 0]
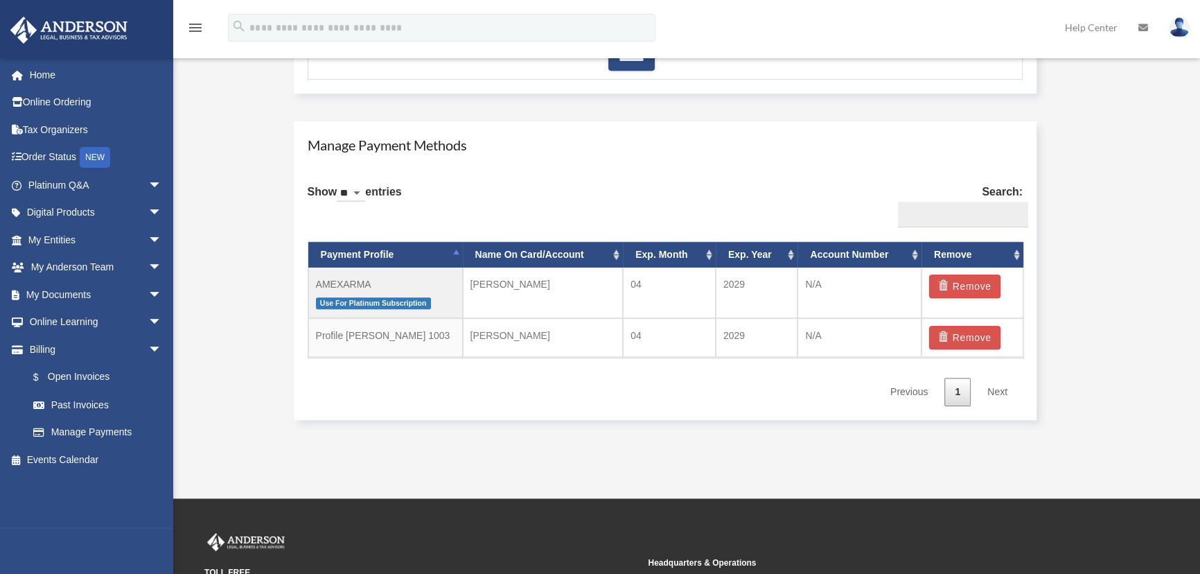
scroll to position [755, 0]
click at [997, 385] on link "Next" at bounding box center [997, 392] width 41 height 28
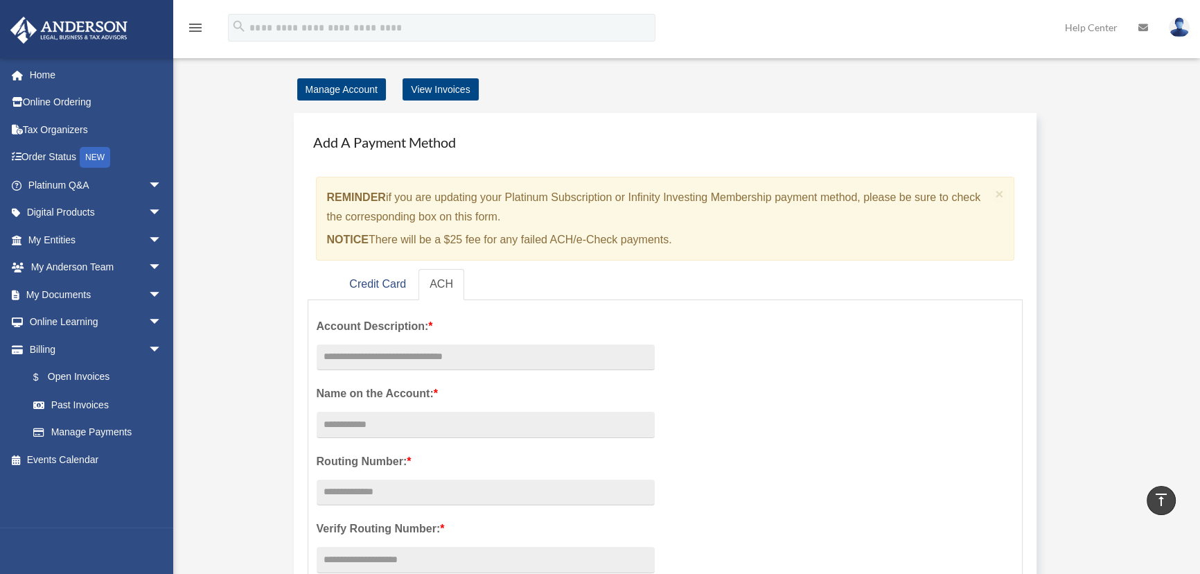
scroll to position [0, 0]
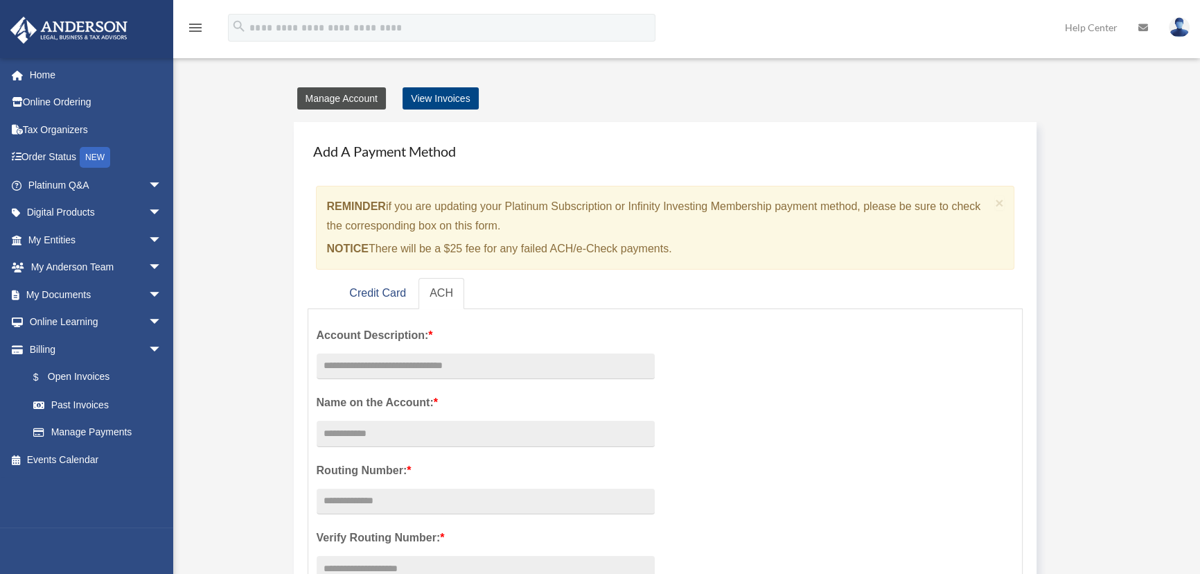
click at [340, 99] on link "Manage Account" at bounding box center [341, 98] width 89 height 22
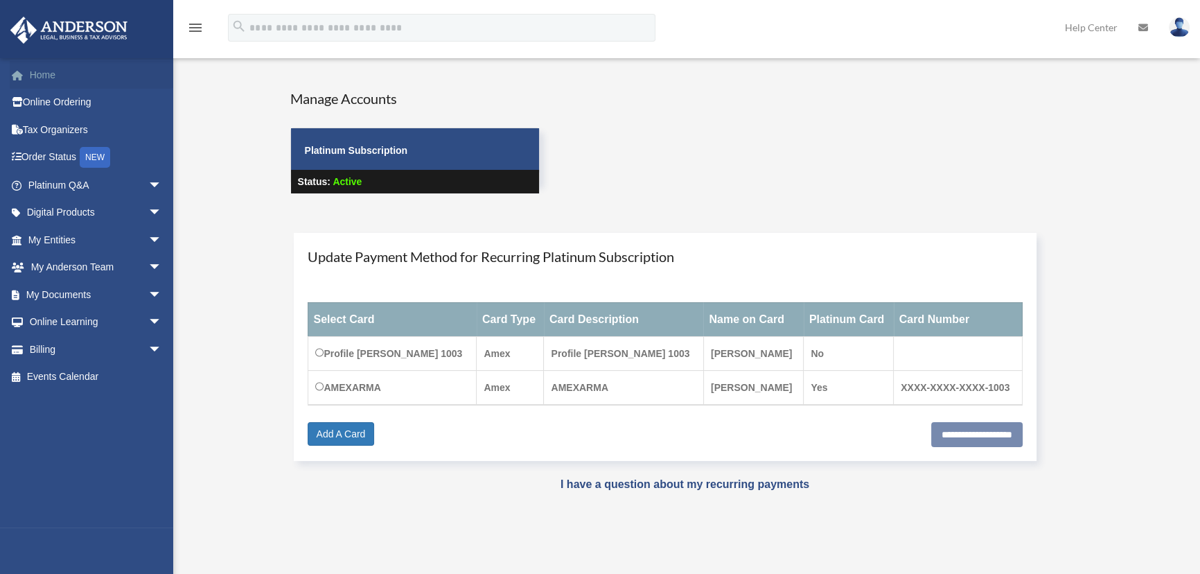
click at [48, 74] on link "Home" at bounding box center [96, 75] width 173 height 28
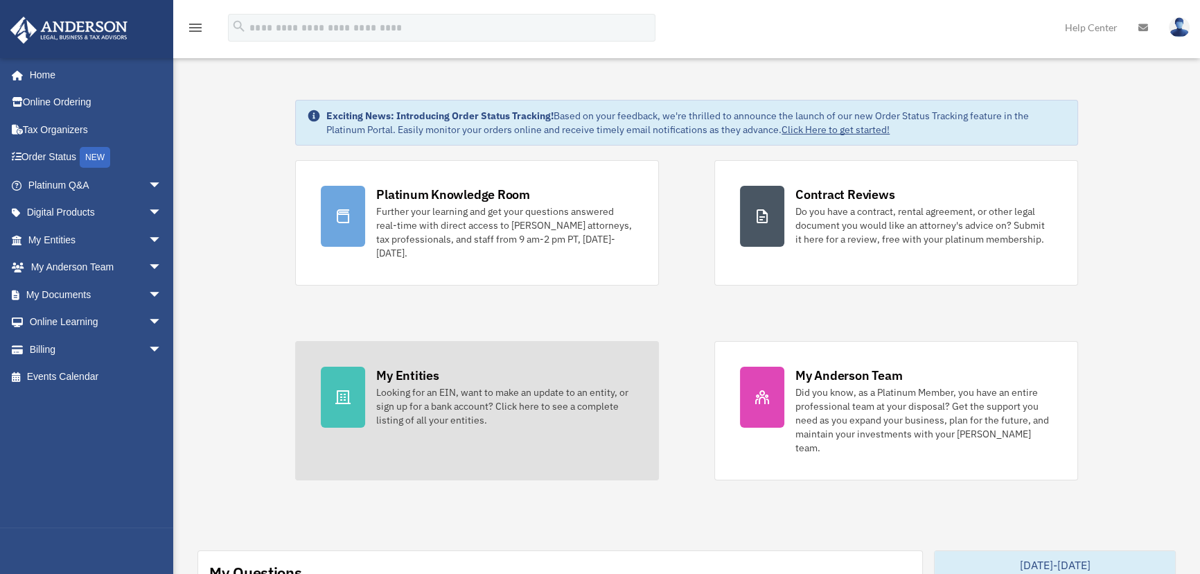
click at [443, 386] on div "Looking for an EIN, want to make an update to an entity, or sign up for a bank …" at bounding box center [504, 406] width 257 height 42
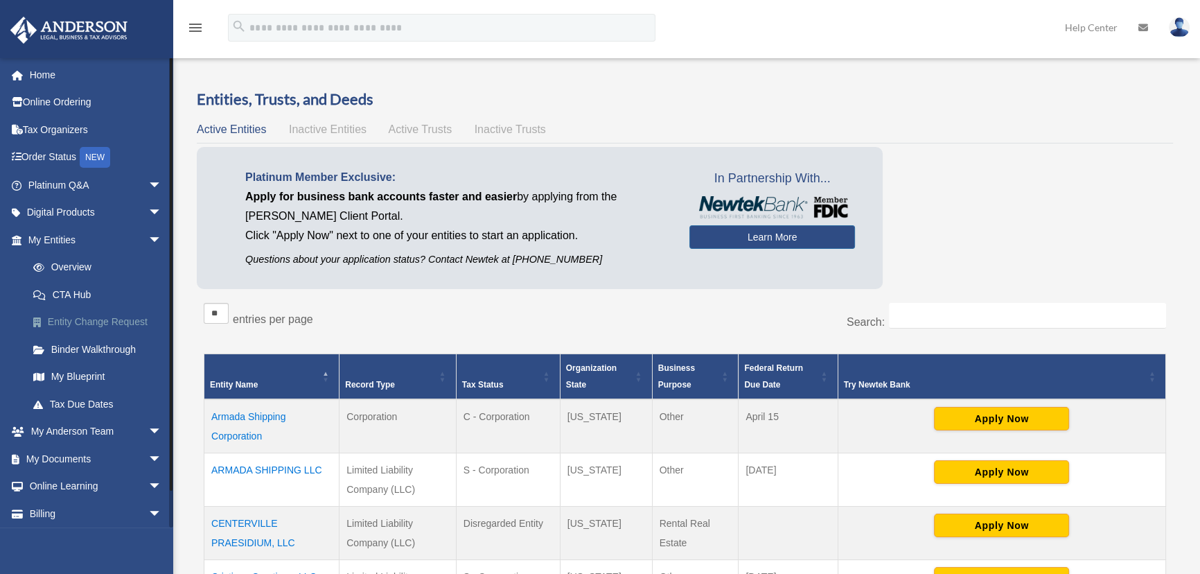
click at [114, 319] on link "Entity Change Request" at bounding box center [100, 322] width 163 height 28
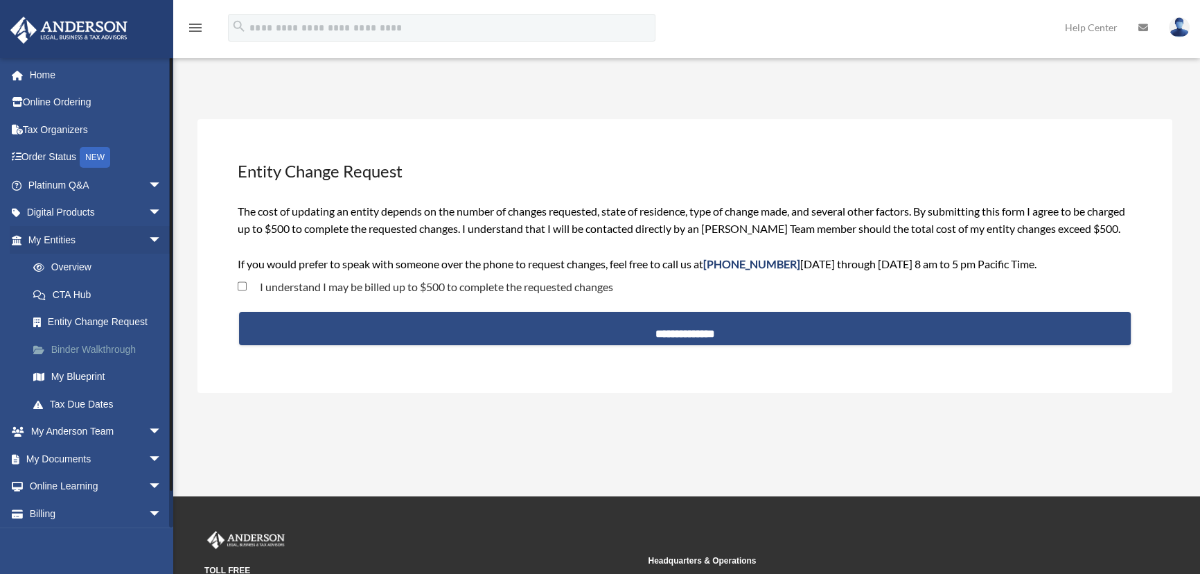
click at [67, 346] on link "Binder Walkthrough" at bounding box center [100, 349] width 163 height 28
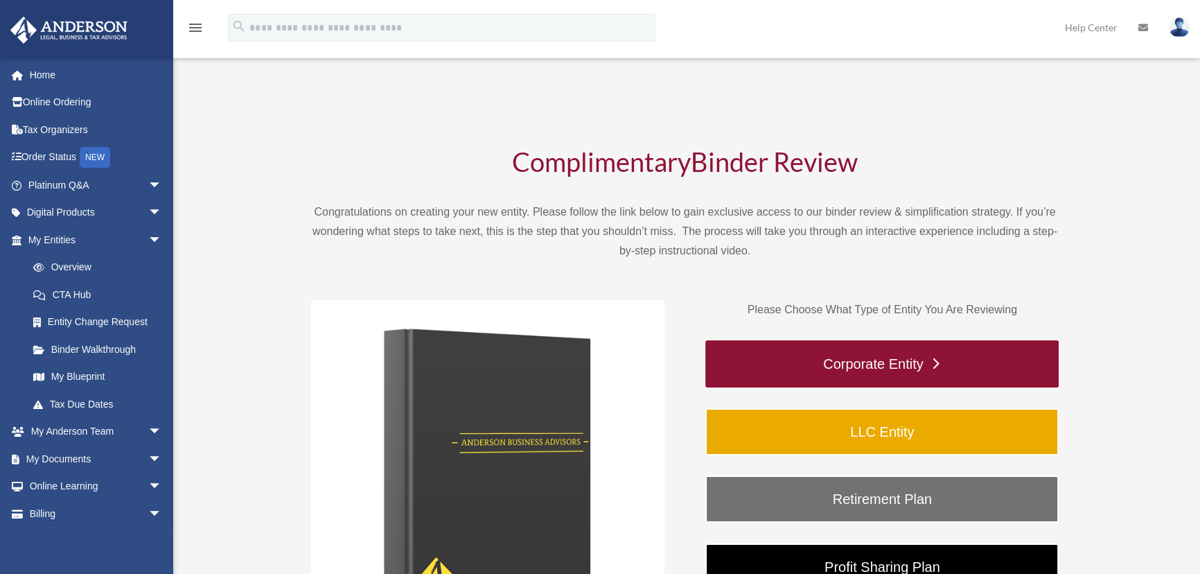
click at [890, 359] on link "Corporate Entity" at bounding box center [881, 363] width 353 height 47
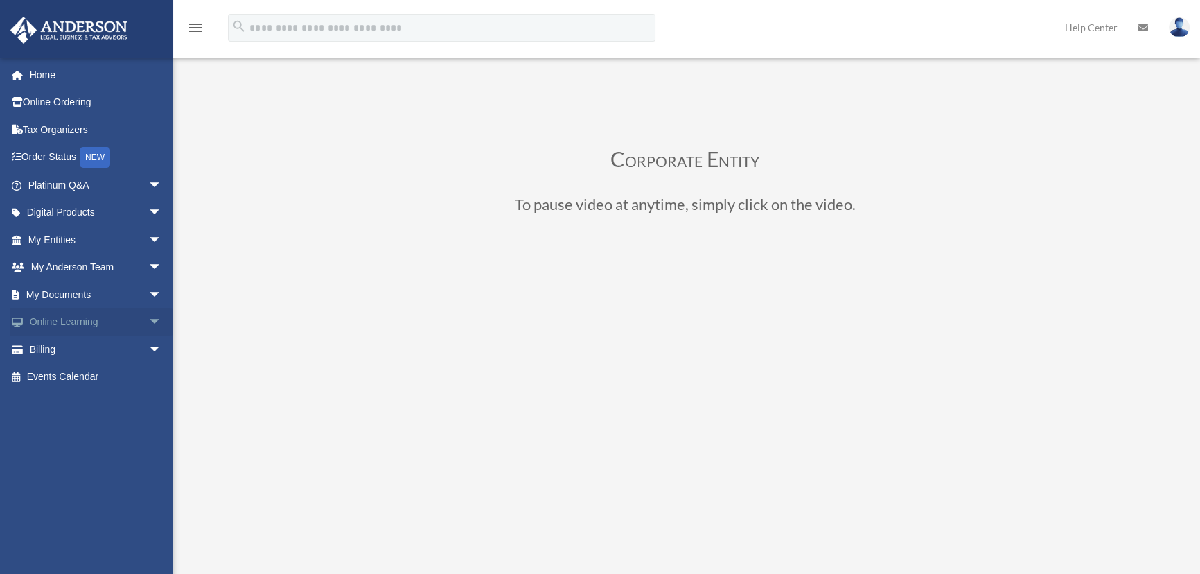
click at [87, 321] on link "Online Learning arrow_drop_down" at bounding box center [96, 322] width 173 height 28
click at [148, 320] on span "arrow_drop_down" at bounding box center [162, 322] width 28 height 28
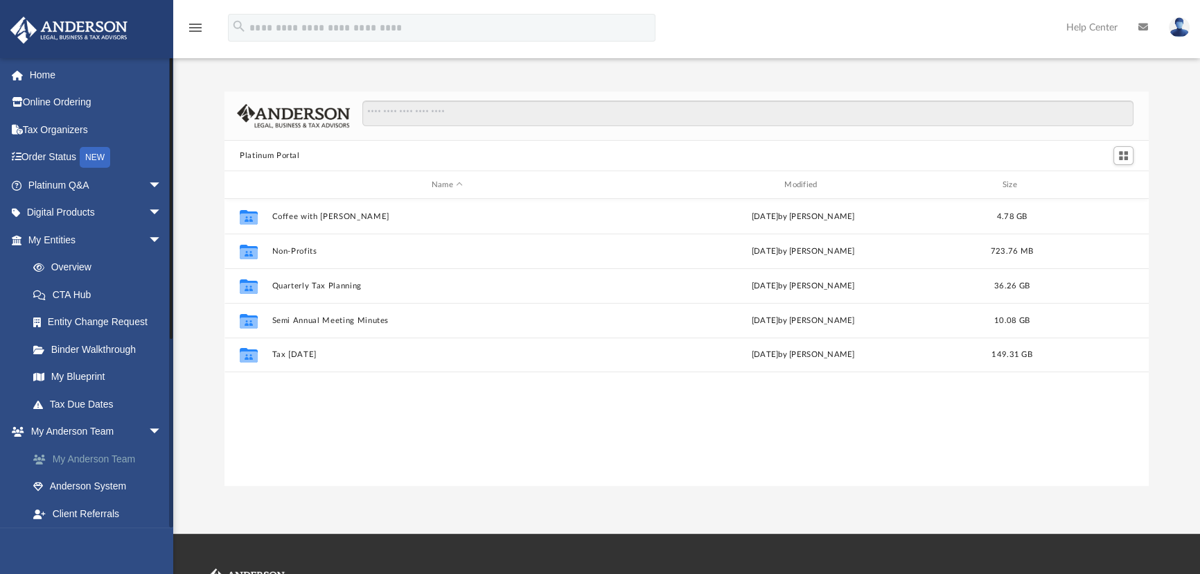
scroll to position [305, 914]
click at [148, 236] on span "arrow_drop_down" at bounding box center [162, 240] width 28 height 28
click at [90, 452] on link "Forms Library" at bounding box center [100, 459] width 163 height 28
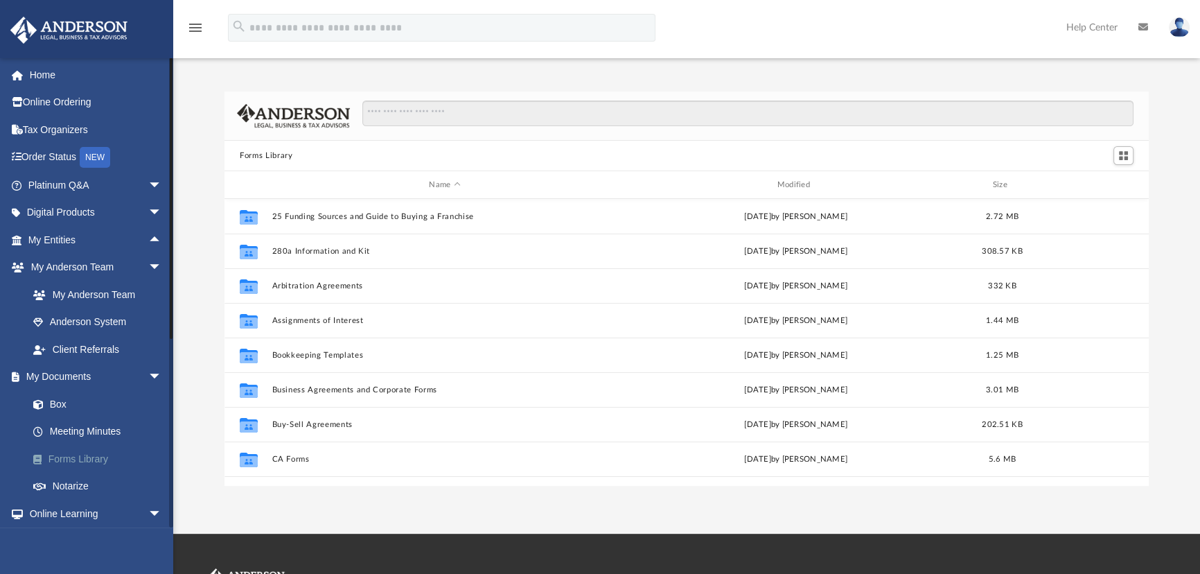
scroll to position [305, 914]
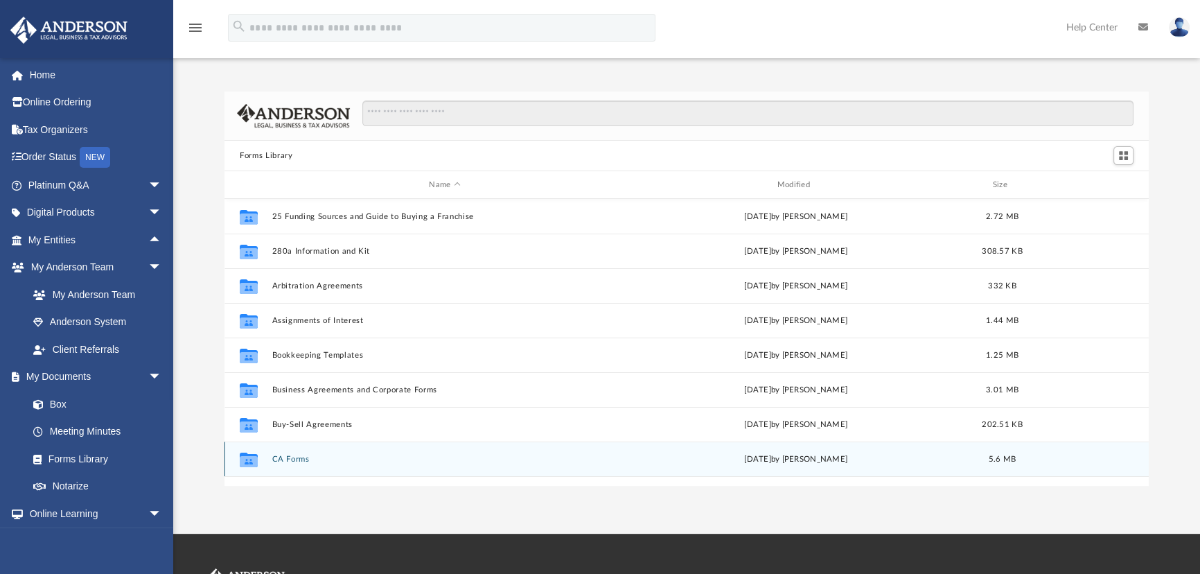
click at [294, 458] on button "CA Forms" at bounding box center [444, 458] width 345 height 9
